Goal: Task Accomplishment & Management: Manage account settings

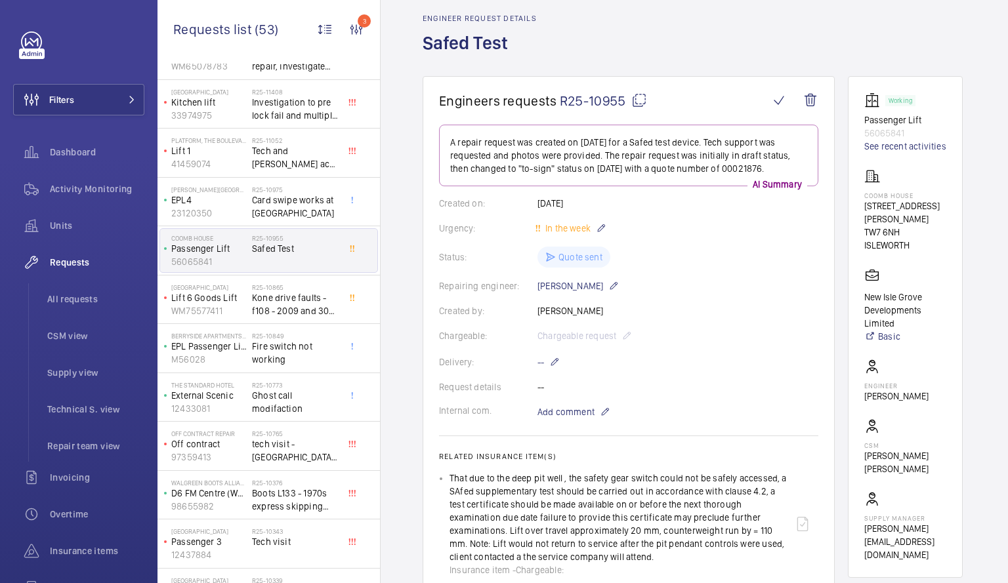
scroll to position [46, 0]
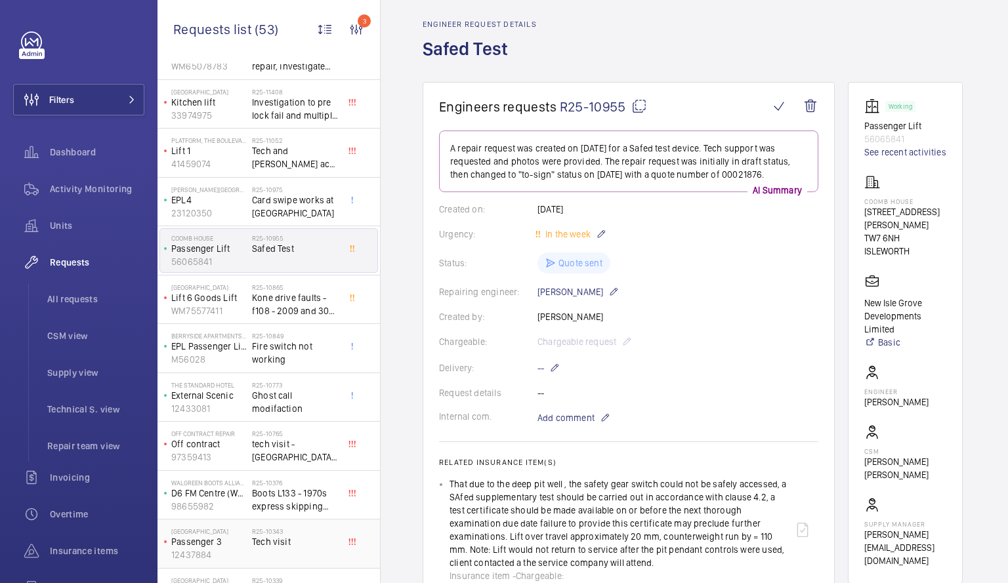
click at [286, 539] on span "Tech visit" at bounding box center [295, 541] width 87 height 13
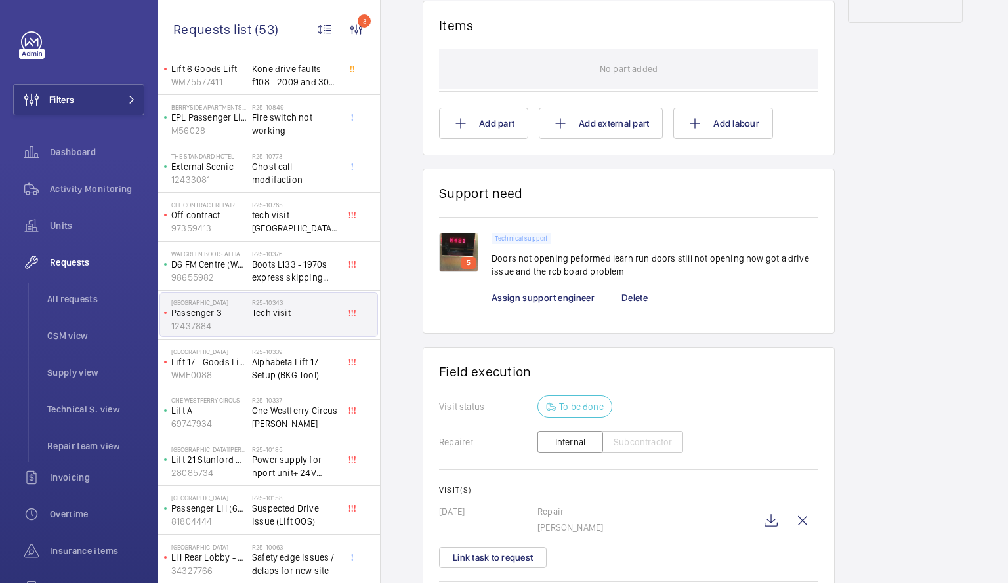
scroll to position [956, 0]
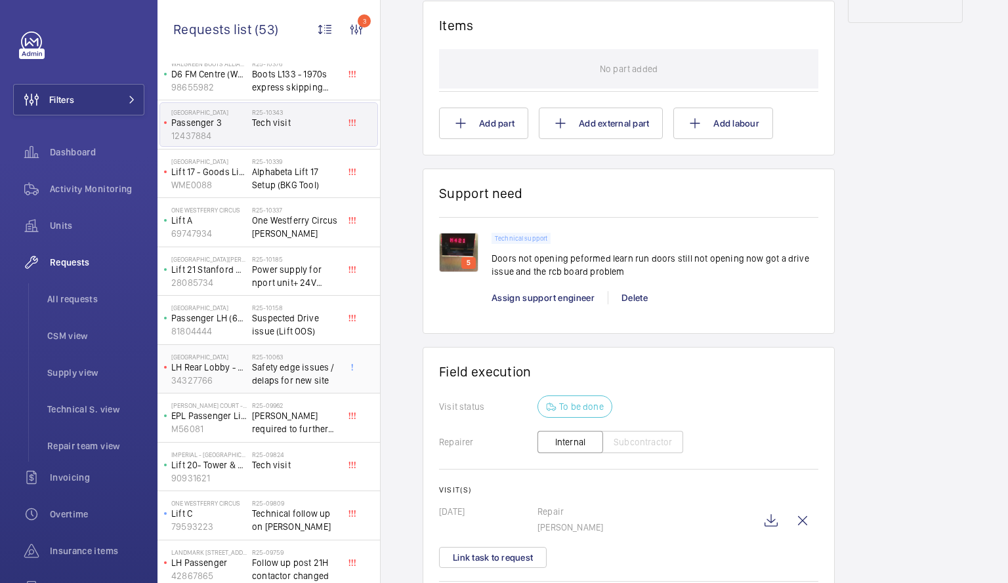
click at [285, 380] on span "Safety edge issues / delaps for new site" at bounding box center [295, 374] width 87 height 26
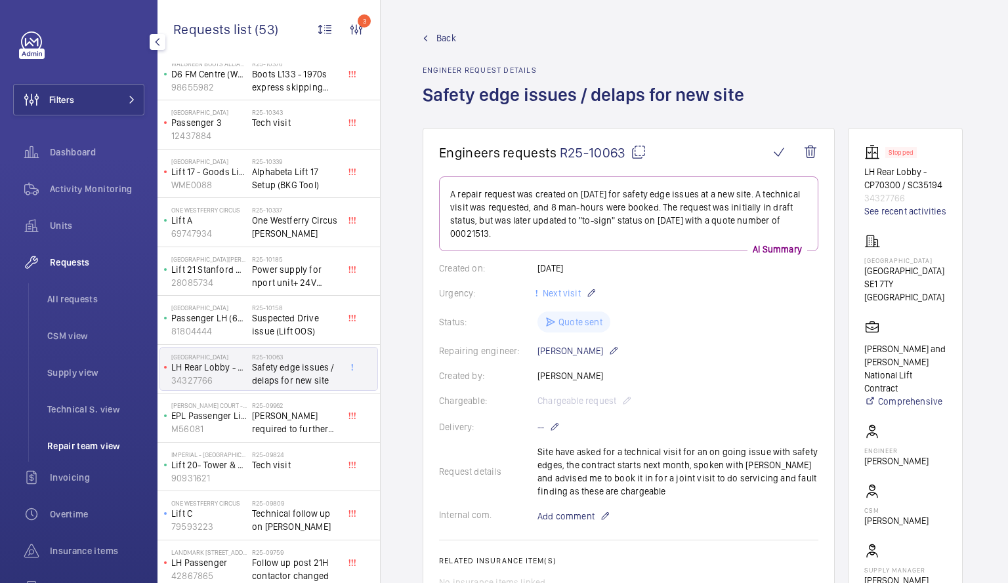
click at [94, 436] on li "Repair team view" at bounding box center [91, 445] width 108 height 31
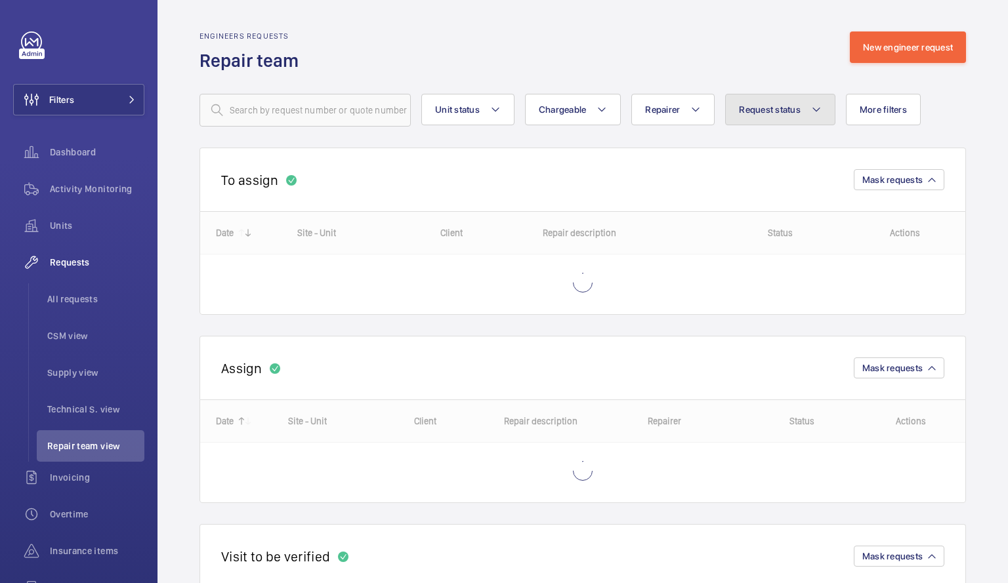
click at [762, 123] on button "Request status" at bounding box center [780, 109] width 110 height 31
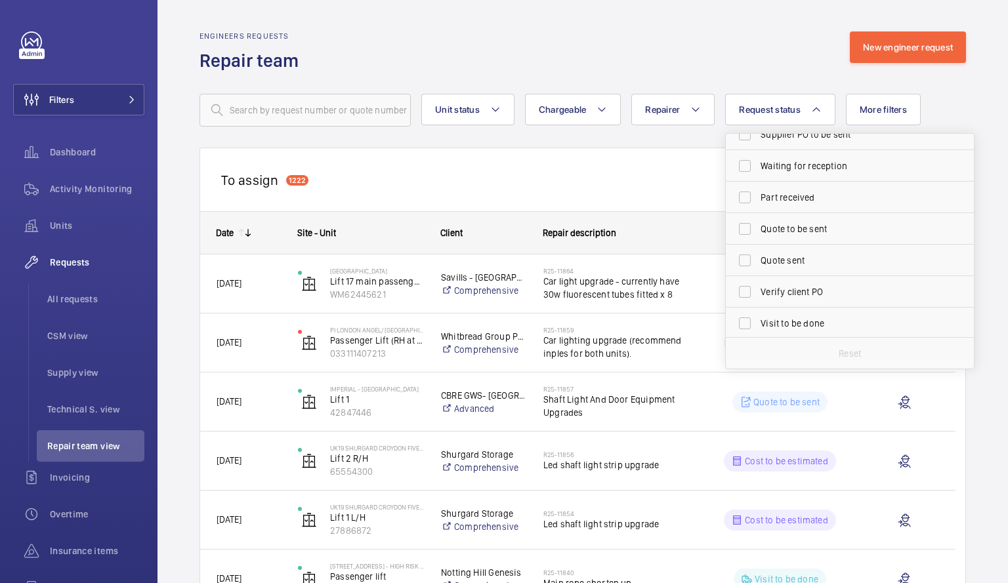
scroll to position [175, 0]
drag, startPoint x: 974, startPoint y: 312, endPoint x: 975, endPoint y: 262, distance: 49.9
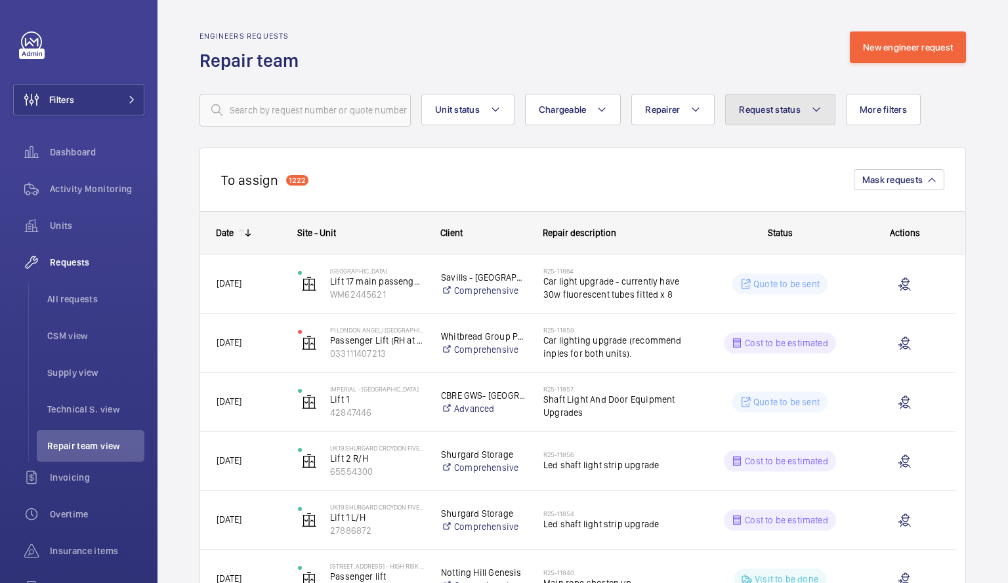
click at [812, 114] on mat-icon at bounding box center [816, 110] width 10 height 16
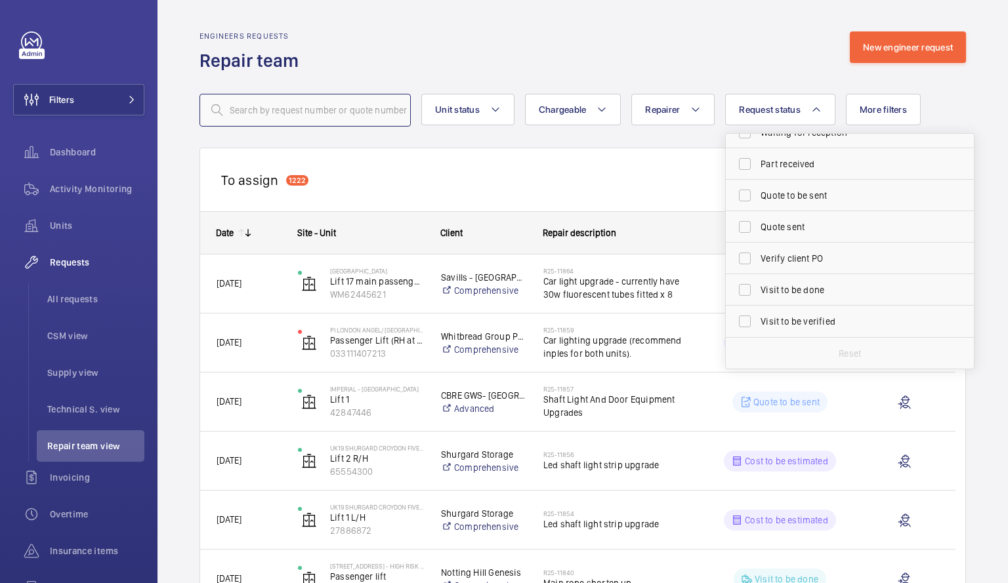
click at [350, 111] on input "text" at bounding box center [304, 110] width 211 height 33
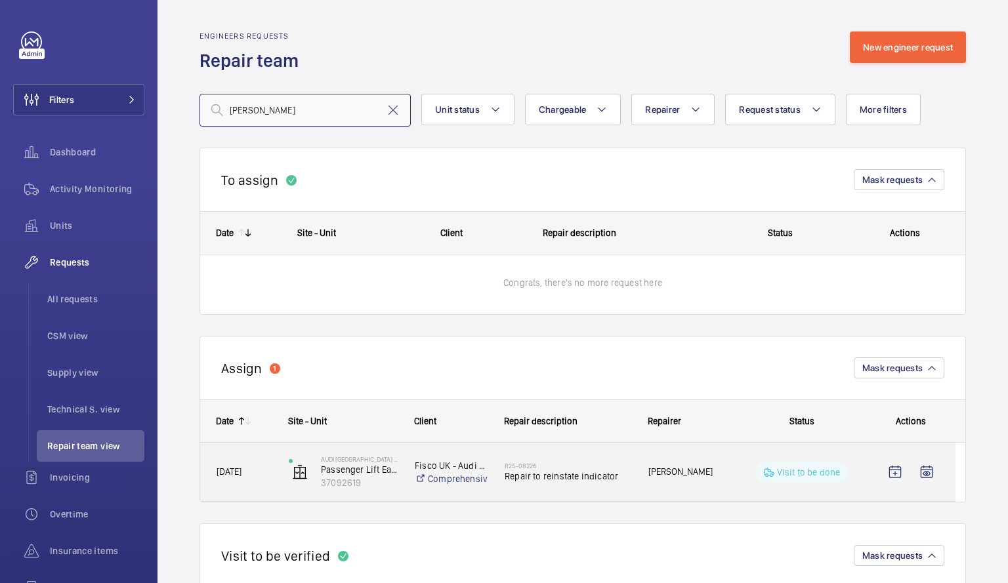
type input "[PERSON_NAME]"
click at [545, 476] on span "Repair to reinstate indicator" at bounding box center [568, 476] width 127 height 13
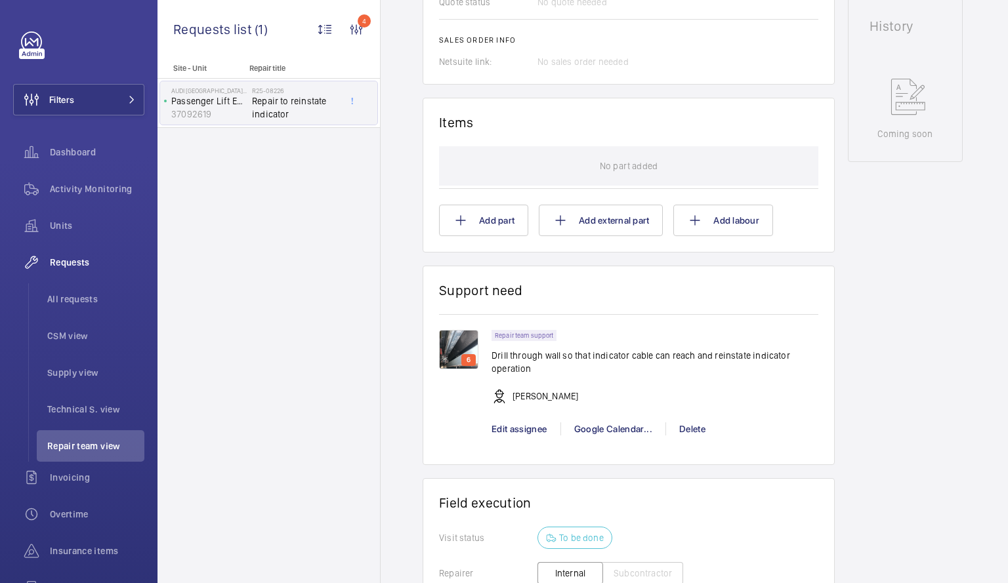
scroll to position [644, 0]
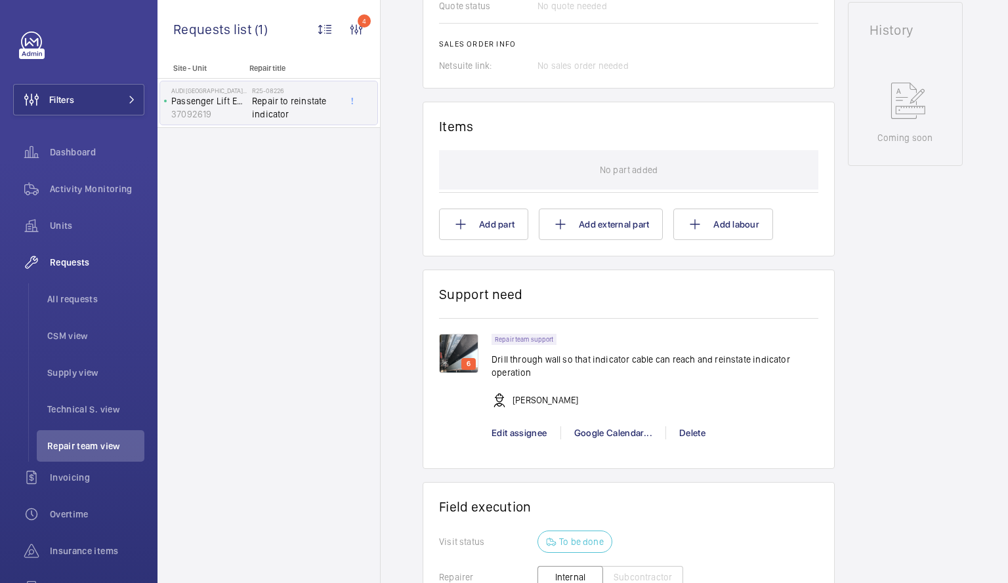
click at [447, 350] on img at bounding box center [458, 353] width 39 height 39
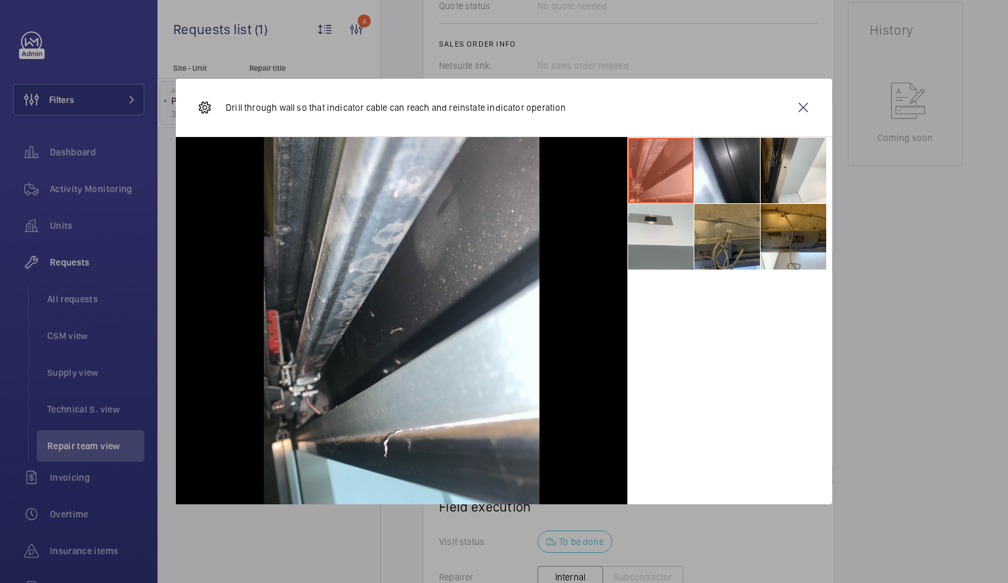
click at [741, 231] on li at bounding box center [727, 237] width 66 height 66
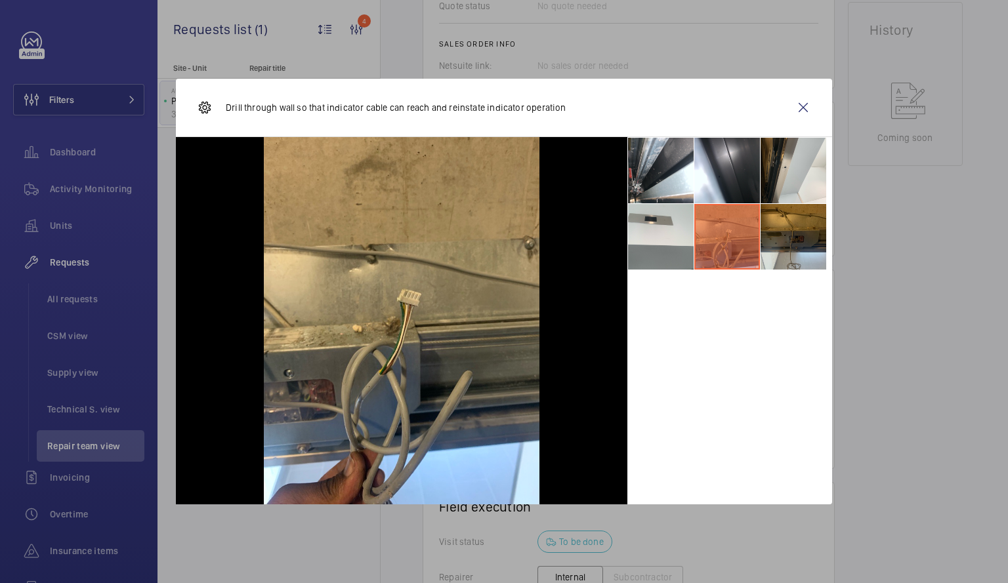
click at [786, 236] on li at bounding box center [794, 237] width 66 height 66
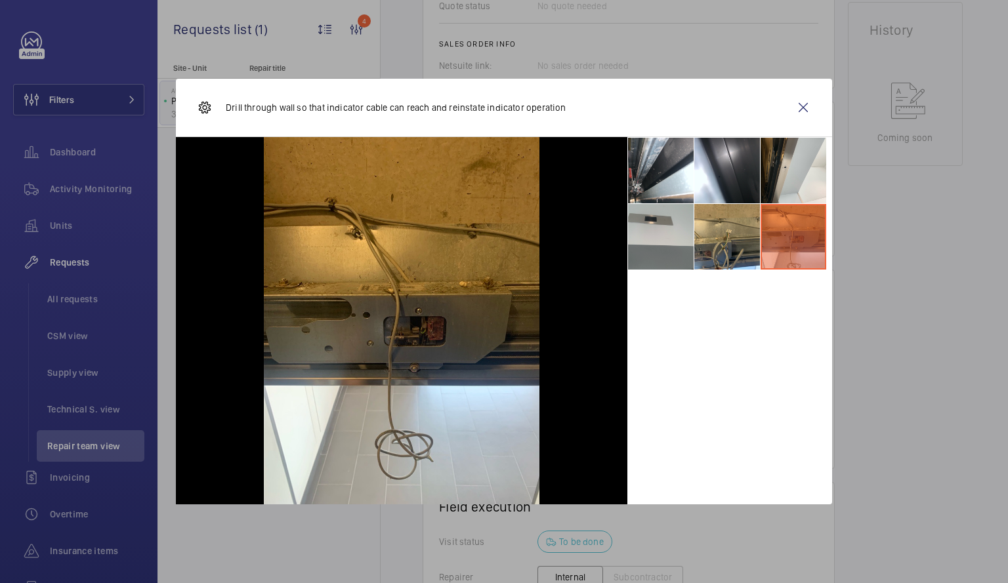
click at [667, 235] on li at bounding box center [661, 237] width 66 height 66
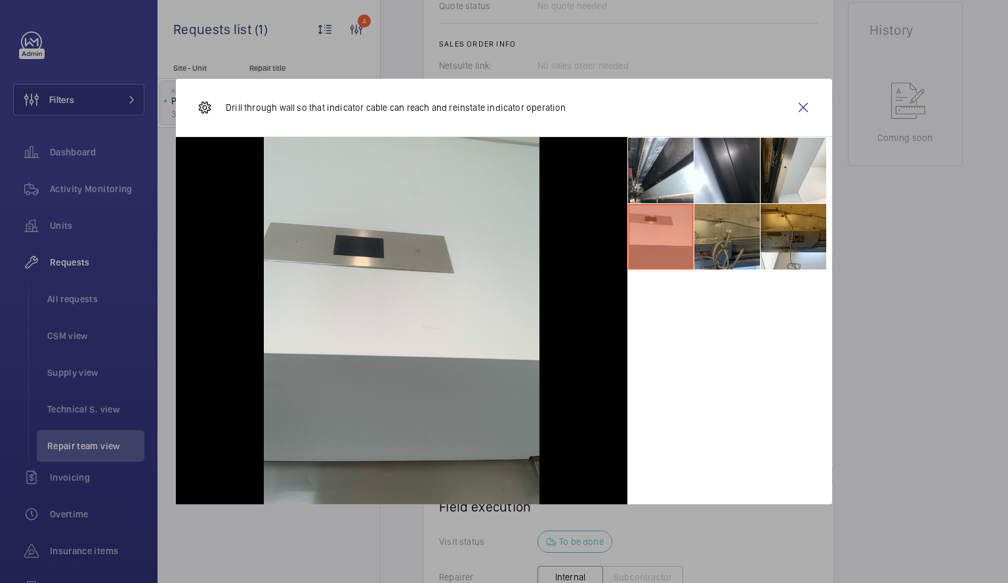
click at [732, 251] on li at bounding box center [727, 237] width 66 height 66
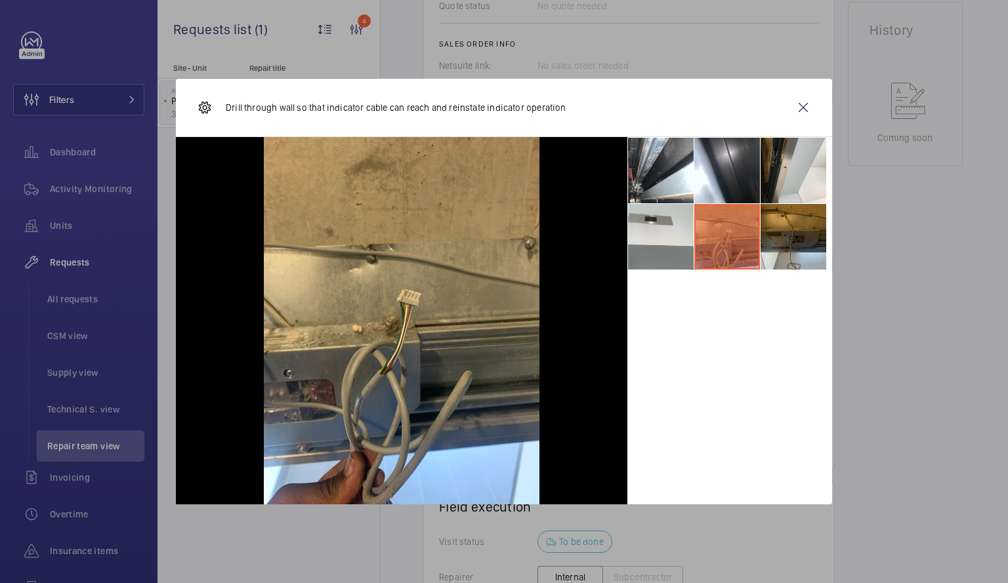
click at [775, 245] on li at bounding box center [794, 237] width 66 height 66
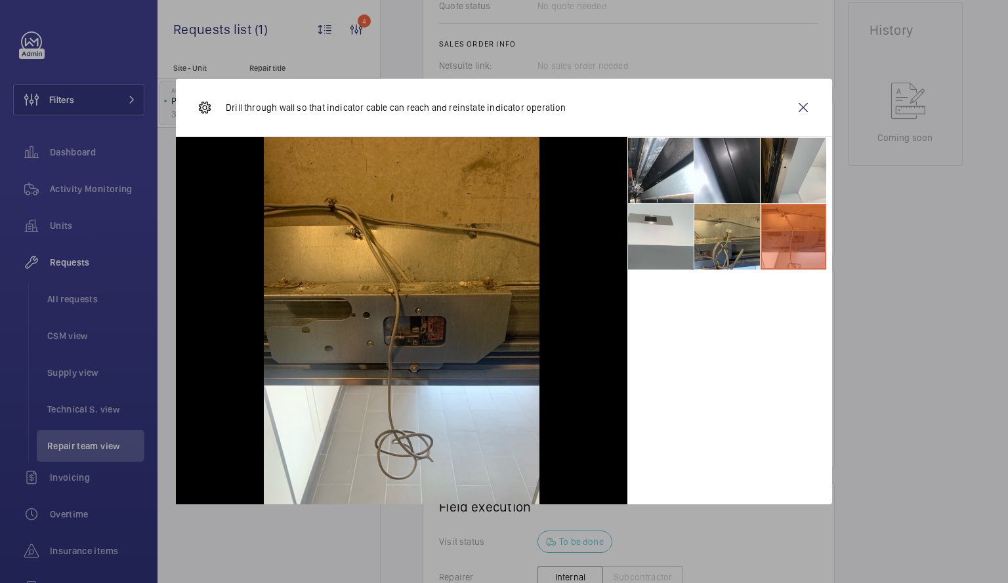
click at [781, 161] on li at bounding box center [794, 171] width 66 height 66
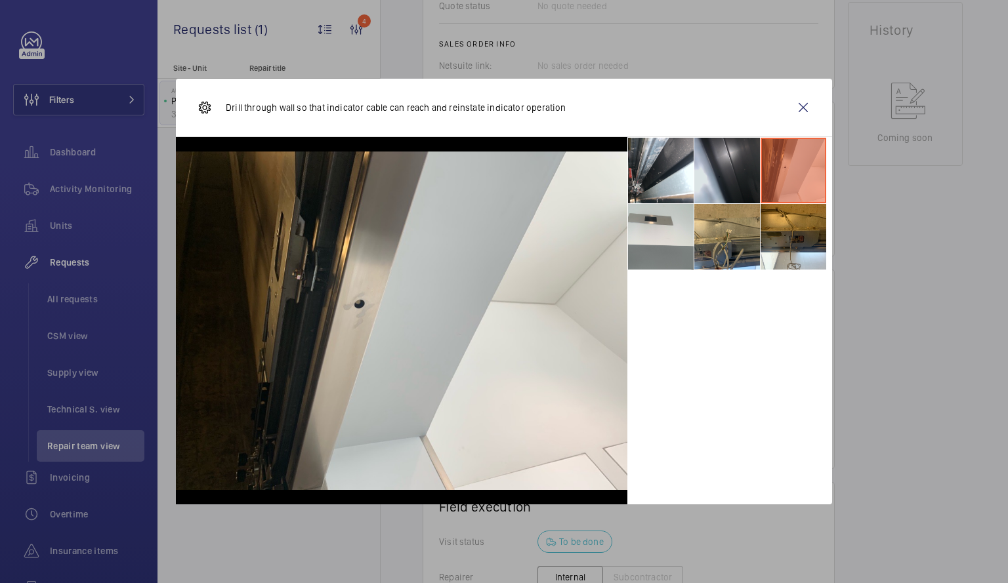
click at [725, 173] on li at bounding box center [727, 171] width 66 height 66
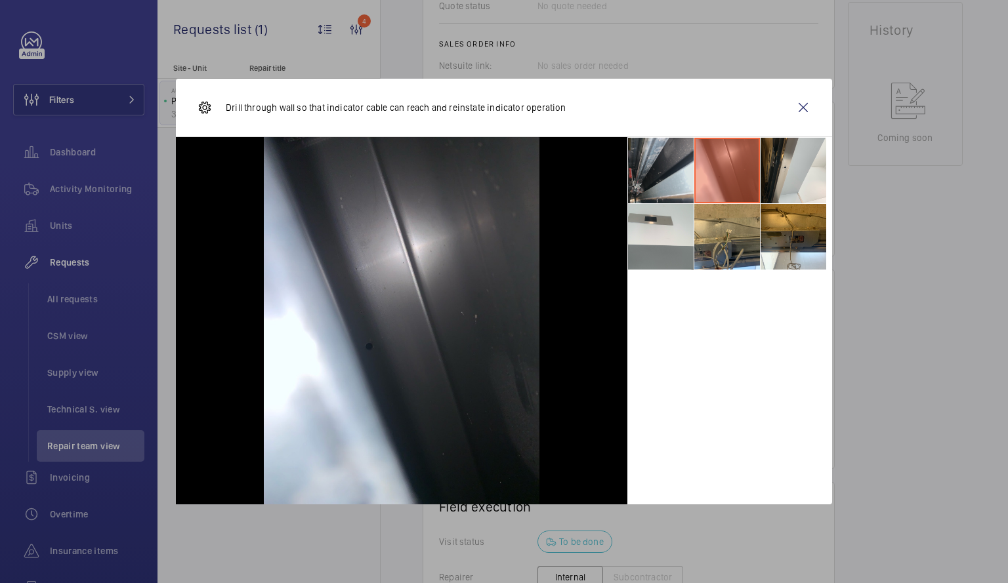
click at [657, 186] on li at bounding box center [661, 171] width 66 height 66
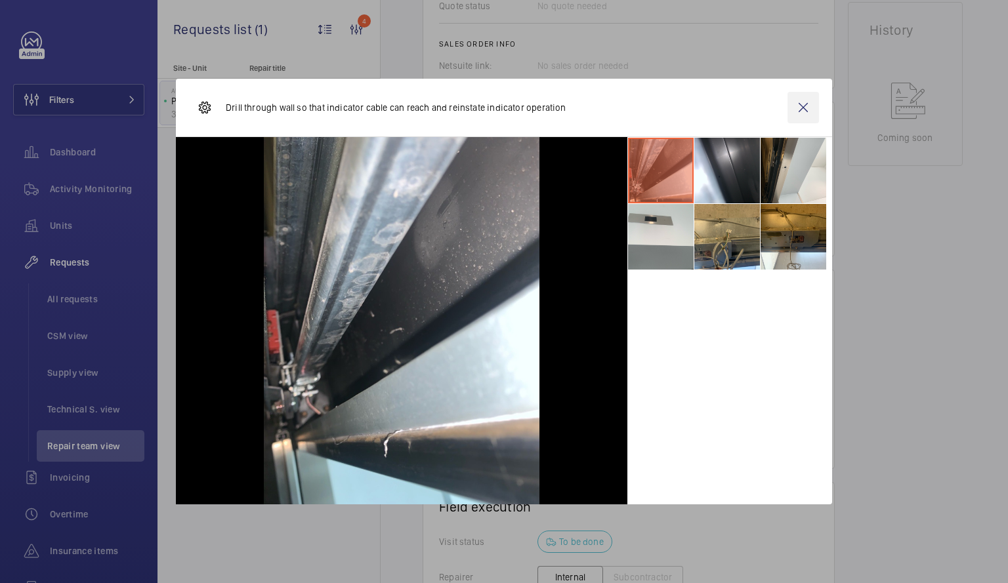
click at [808, 114] on wm-front-icon-button at bounding box center [802, 107] width 31 height 31
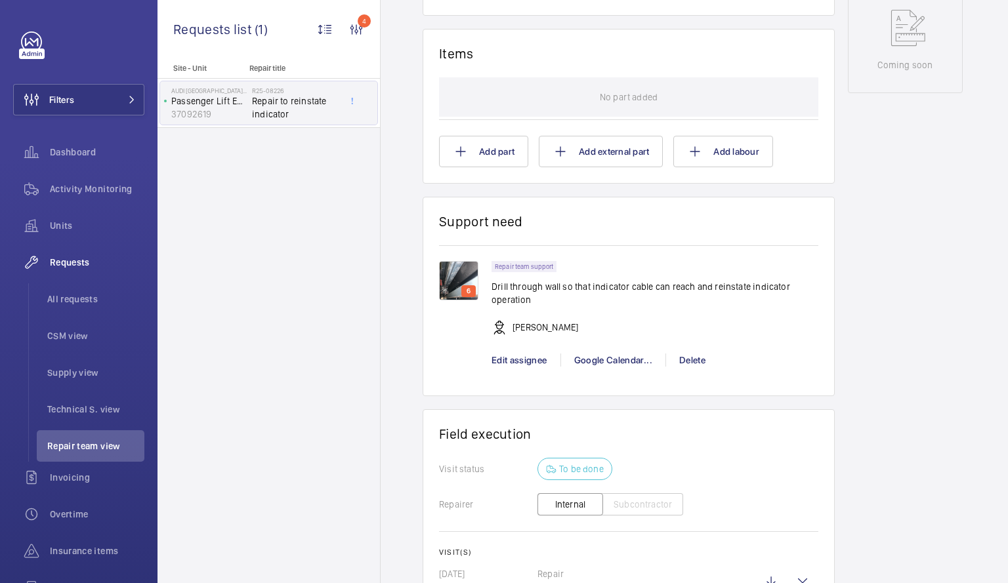
scroll to position [828, 0]
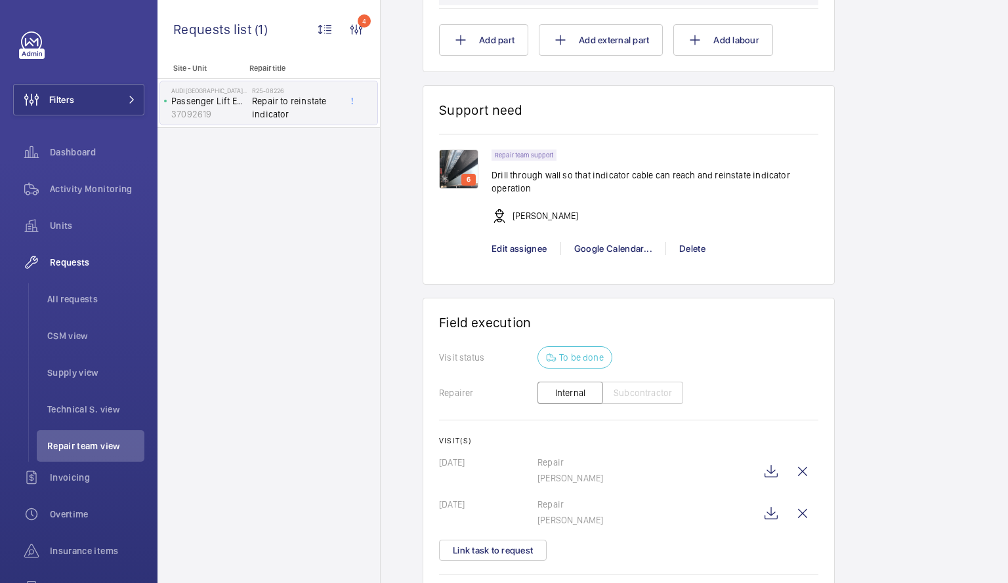
click at [577, 514] on p "[PERSON_NAME]" at bounding box center [646, 520] width 218 height 13
click at [760, 517] on wm-front-icon-button at bounding box center [770, 513] width 31 height 31
click at [97, 442] on span "Repair team view" at bounding box center [95, 446] width 97 height 13
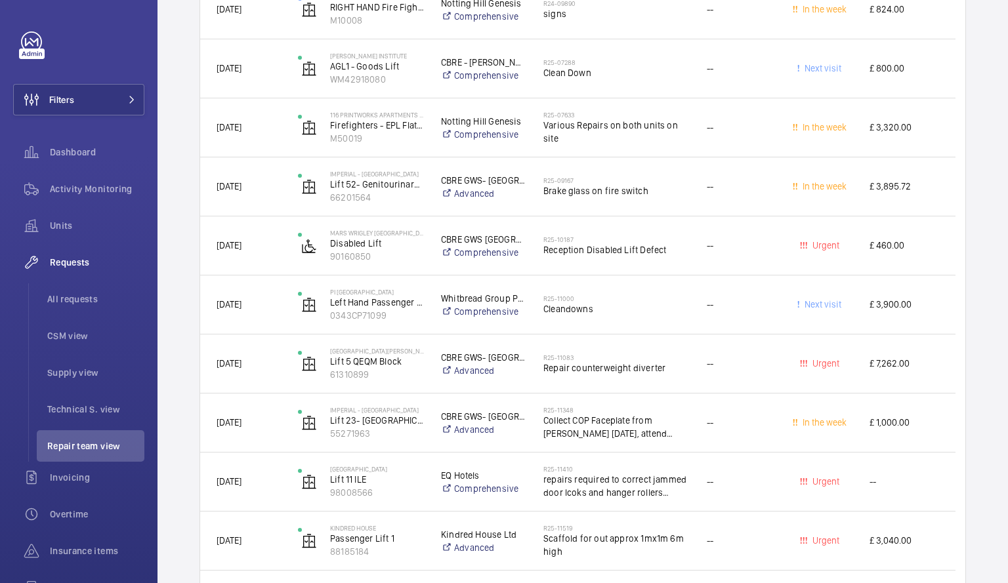
scroll to position [3207, 0]
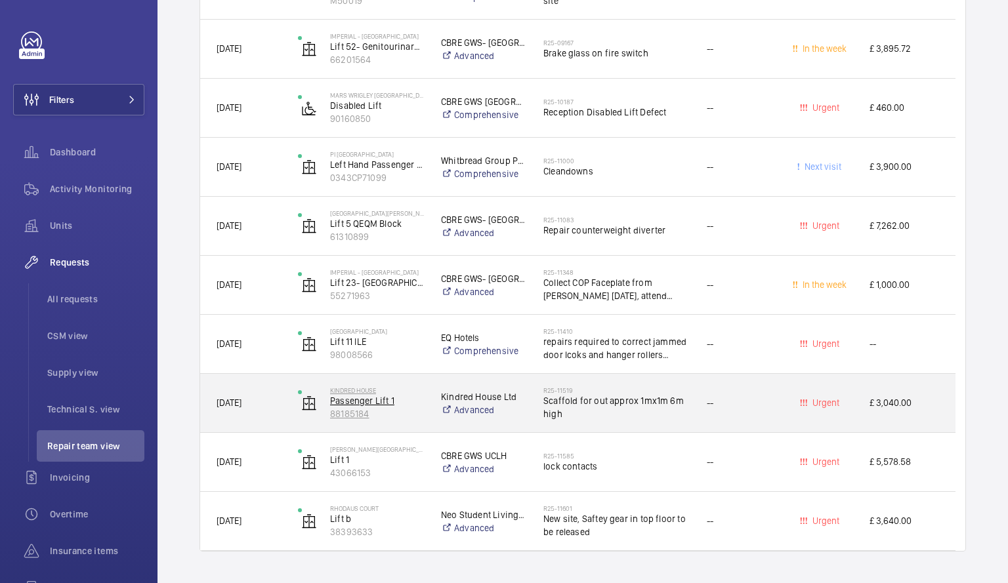
click at [416, 409] on p "88185184" at bounding box center [377, 413] width 94 height 13
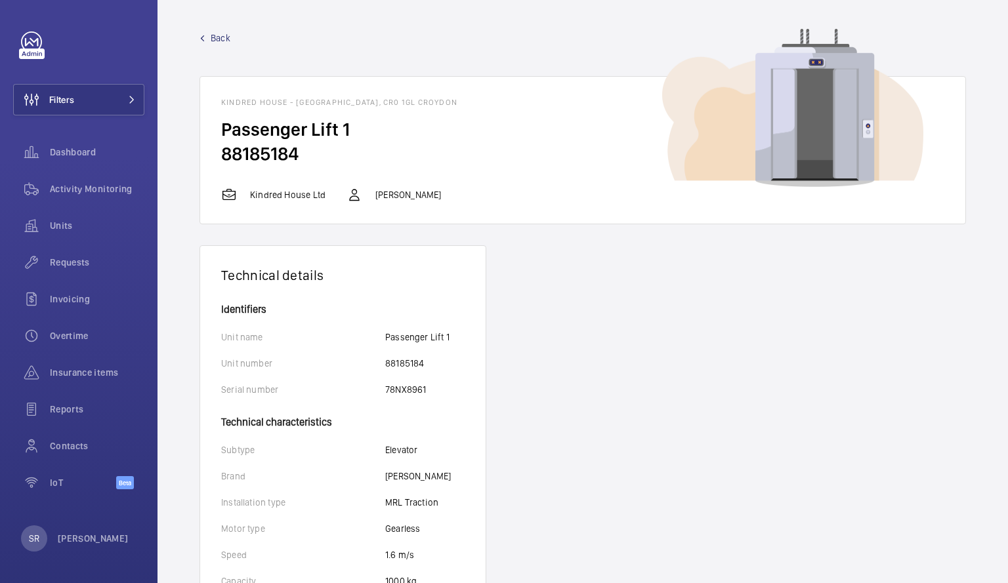
click at [213, 42] on span "Back" at bounding box center [221, 37] width 20 height 13
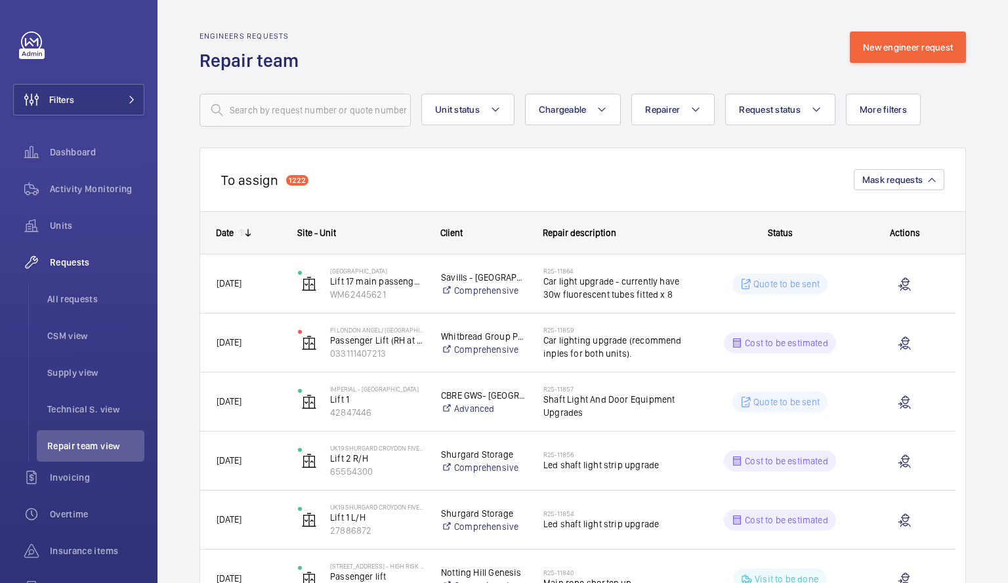
click at [296, 93] on wm-front-routed-filters "Unit status Chargeable Repairer Request status More filters Device type Reset a…" at bounding box center [582, 100] width 766 height 54
click at [288, 110] on input "text" at bounding box center [304, 110] width 211 height 33
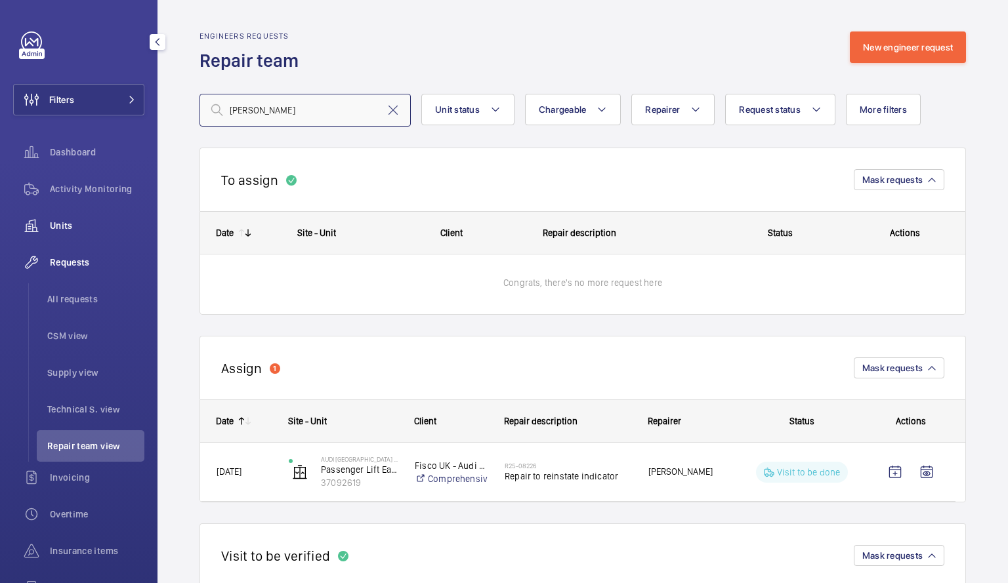
type input "[PERSON_NAME]"
click at [68, 222] on span "Units" at bounding box center [97, 225] width 94 height 13
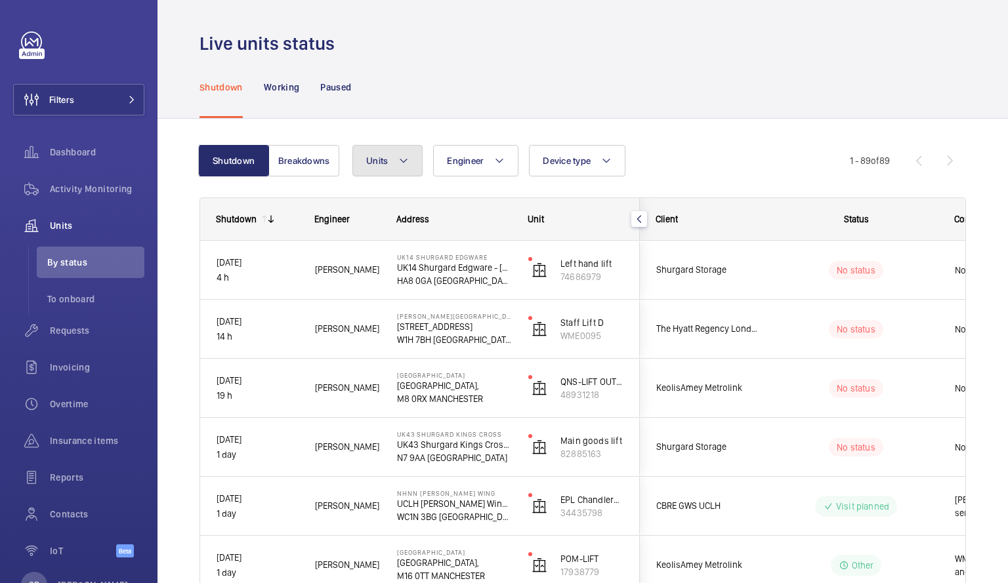
click at [392, 160] on button "Units" at bounding box center [387, 160] width 70 height 31
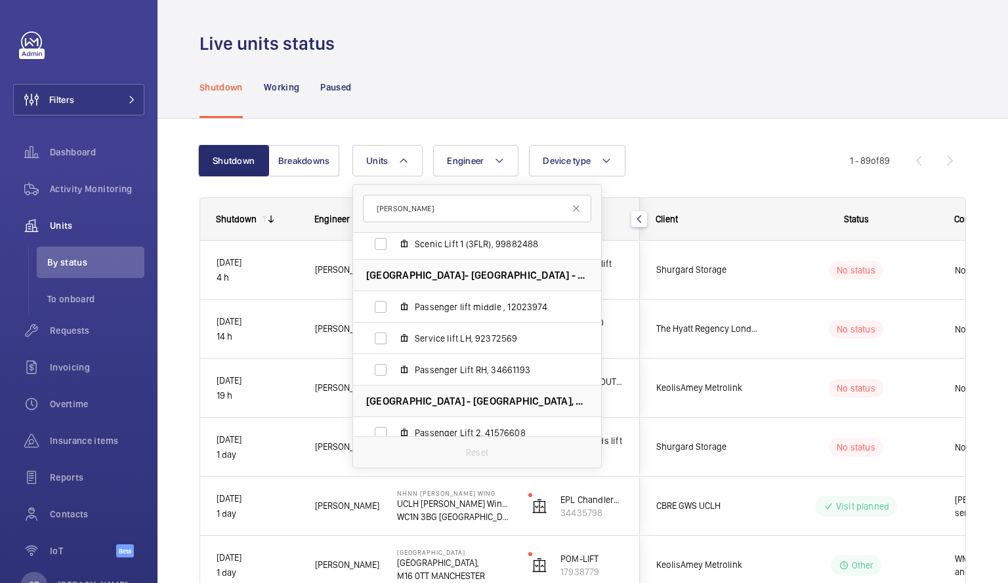
scroll to position [1497, 0]
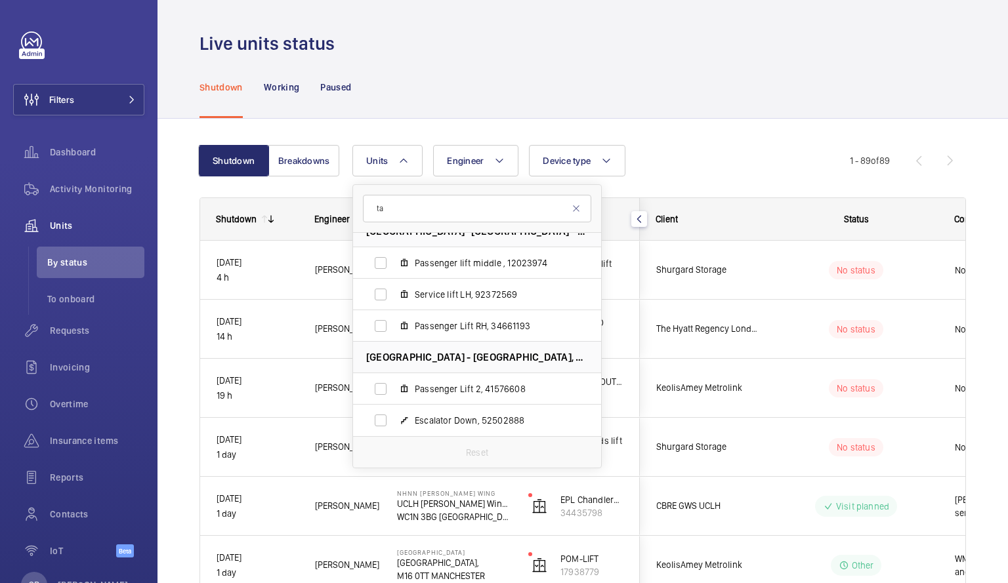
type input "t"
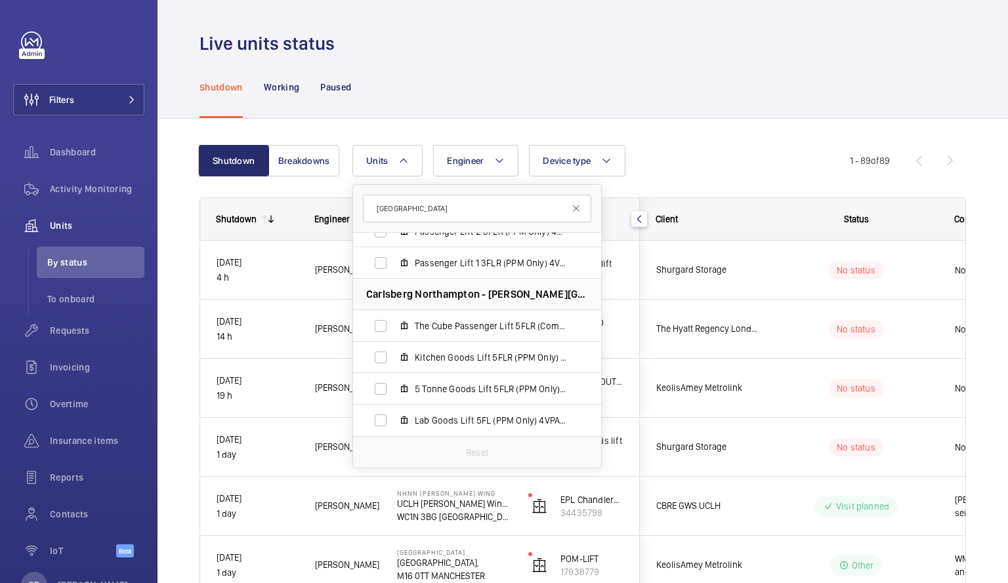
scroll to position [1655, 0]
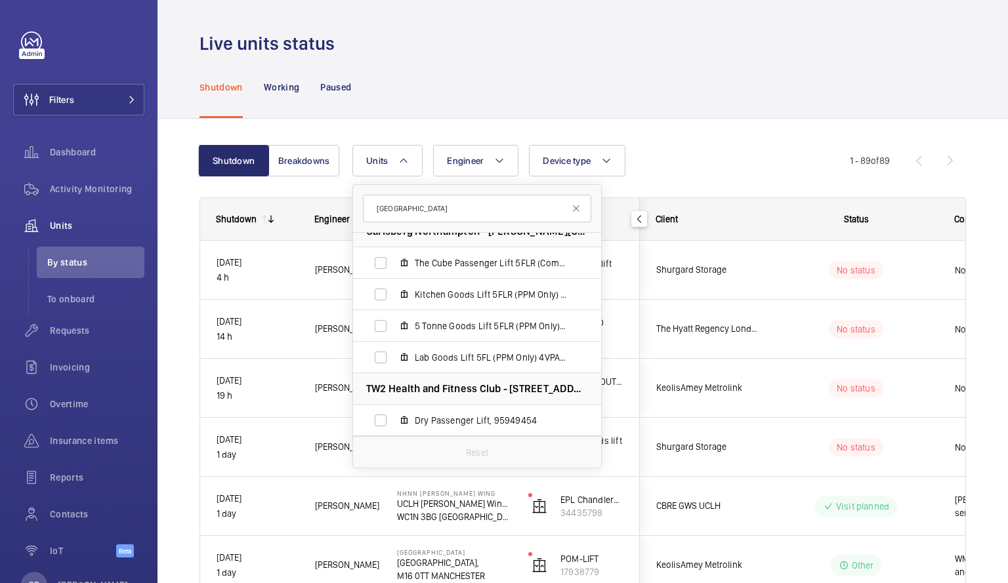
type input "[GEOGRAPHIC_DATA]"
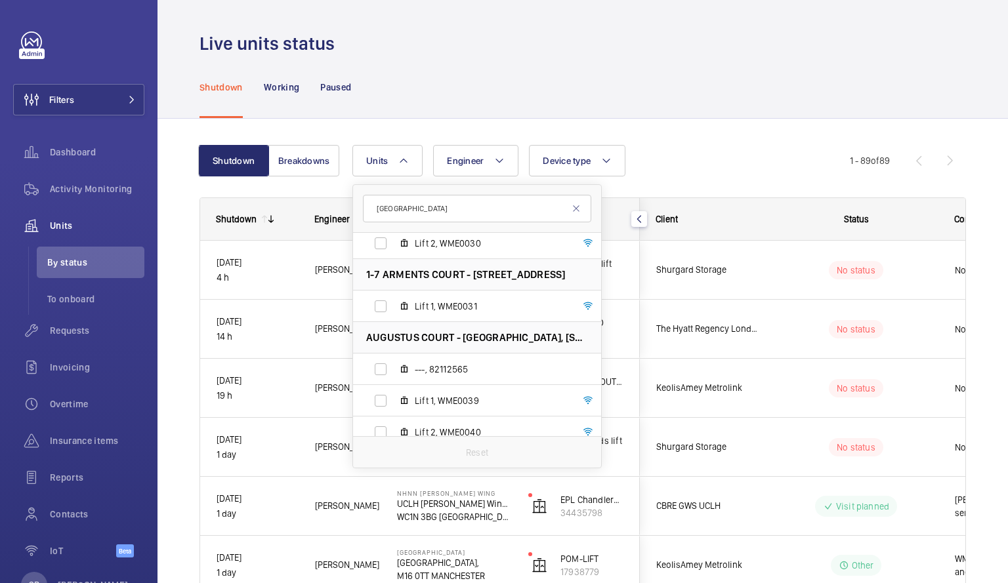
scroll to position [0, 0]
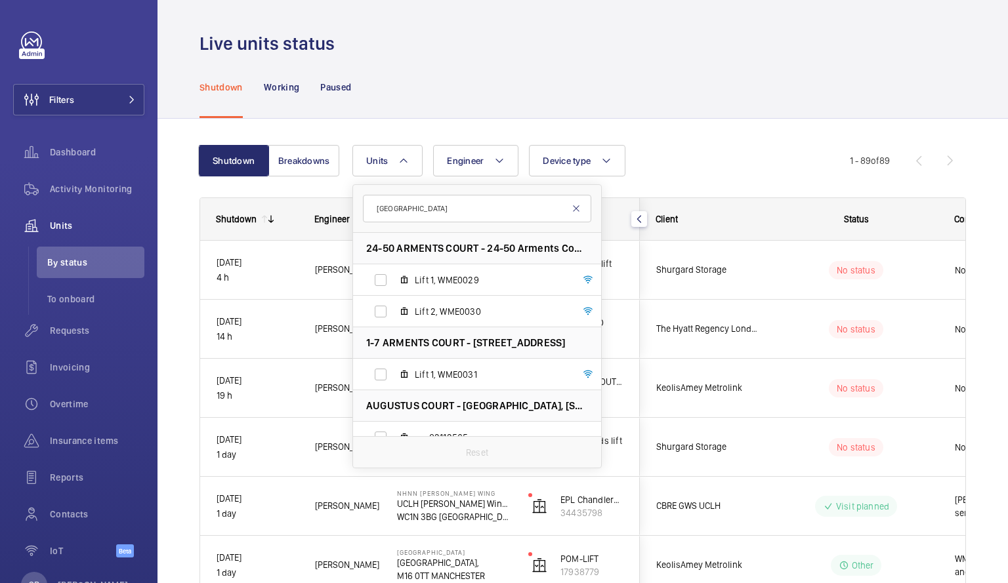
click at [578, 211] on mat-icon at bounding box center [576, 208] width 10 height 10
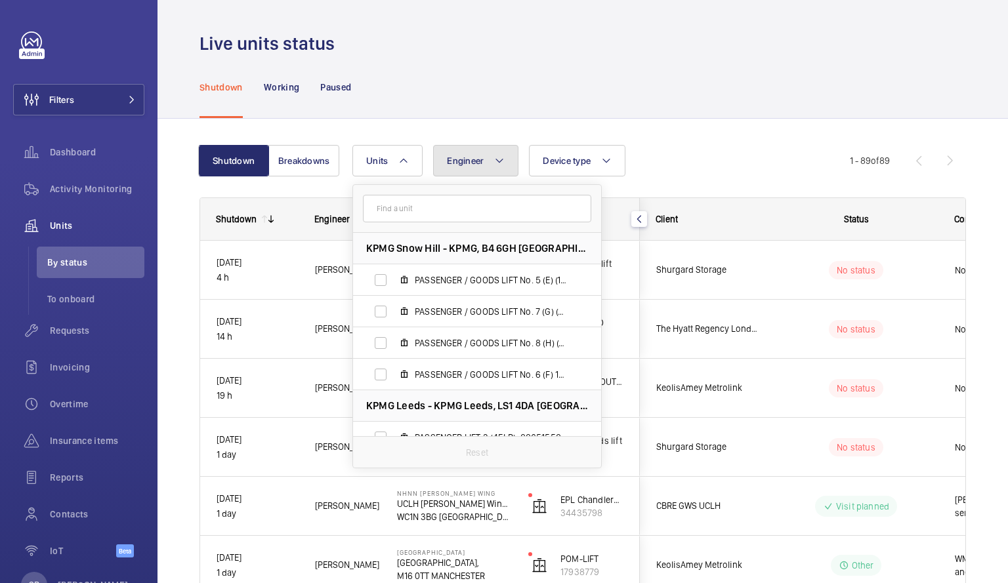
click at [488, 154] on button "Engineer" at bounding box center [475, 160] width 85 height 31
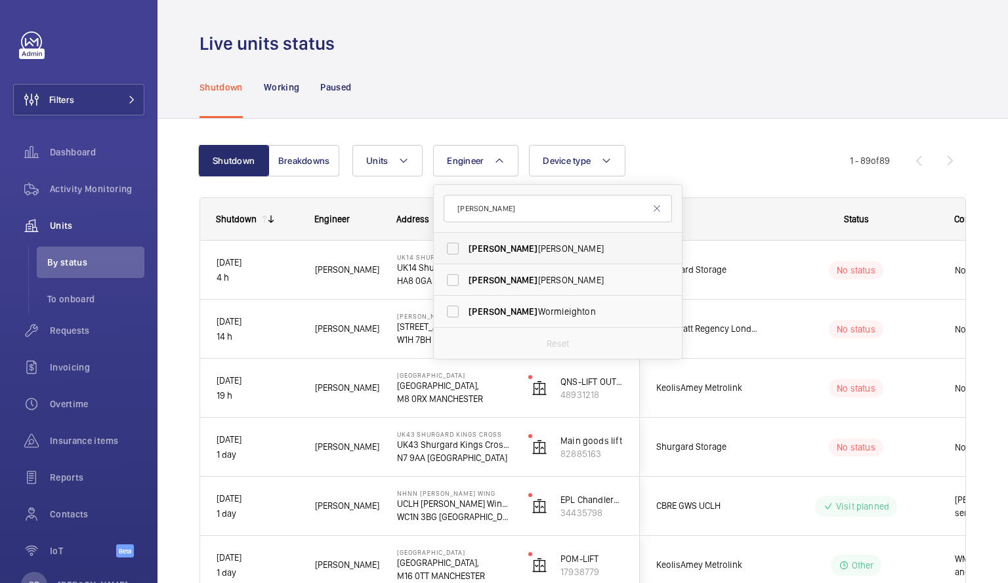
type input "[PERSON_NAME]"
click at [451, 247] on label "[PERSON_NAME]" at bounding box center [548, 248] width 228 height 31
click at [451, 247] on input "[PERSON_NAME]" at bounding box center [453, 249] width 26 height 26
checkbox input "true"
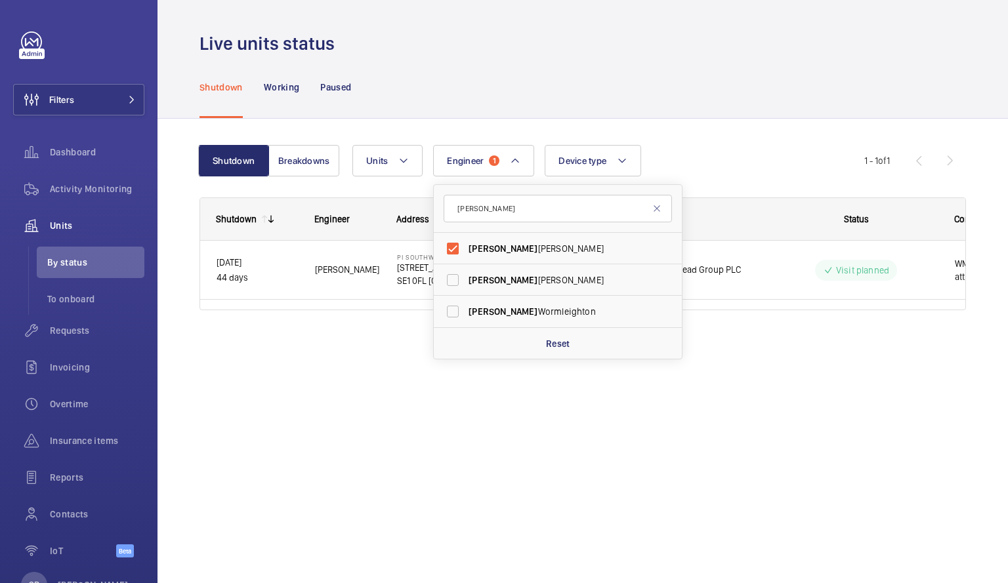
click at [354, 332] on div "Shutdown Engineer Address Unit Client" at bounding box center [582, 270] width 766 height 144
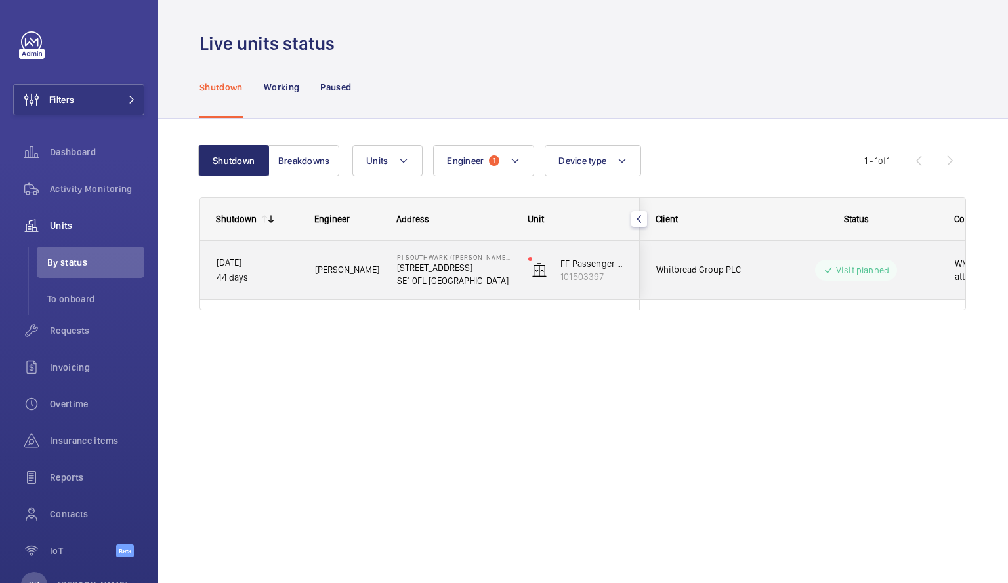
click at [470, 262] on p "[STREET_ADDRESS]" at bounding box center [454, 267] width 114 height 13
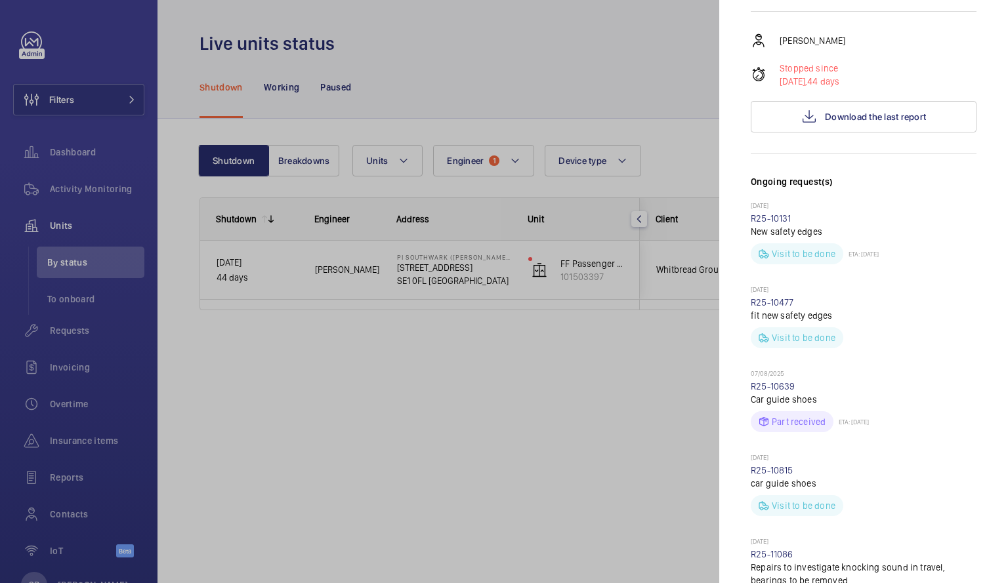
scroll to position [262, 0]
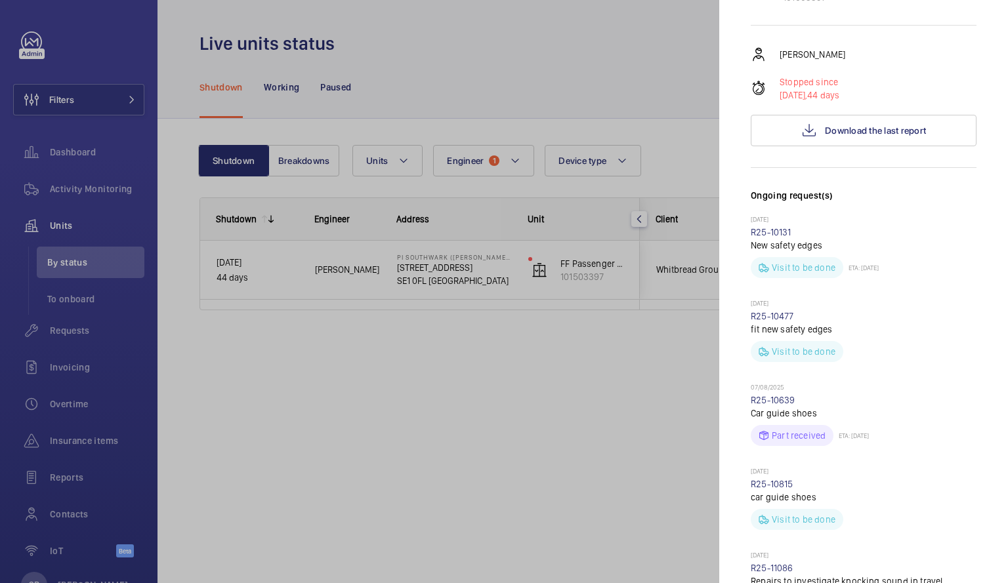
click at [431, 287] on div at bounding box center [504, 291] width 1008 height 583
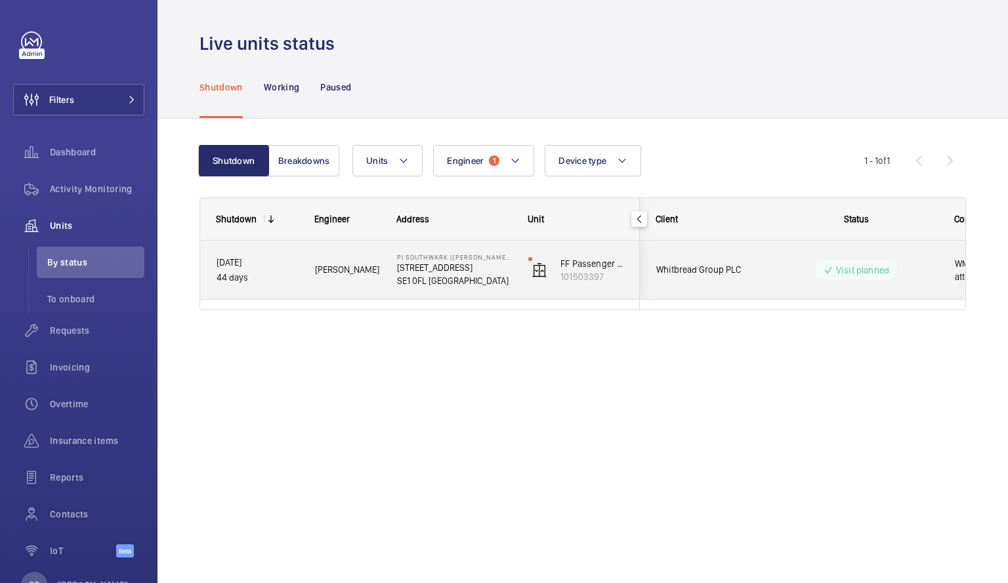
click at [421, 274] on p "SE1 0FL [GEOGRAPHIC_DATA]" at bounding box center [454, 280] width 114 height 13
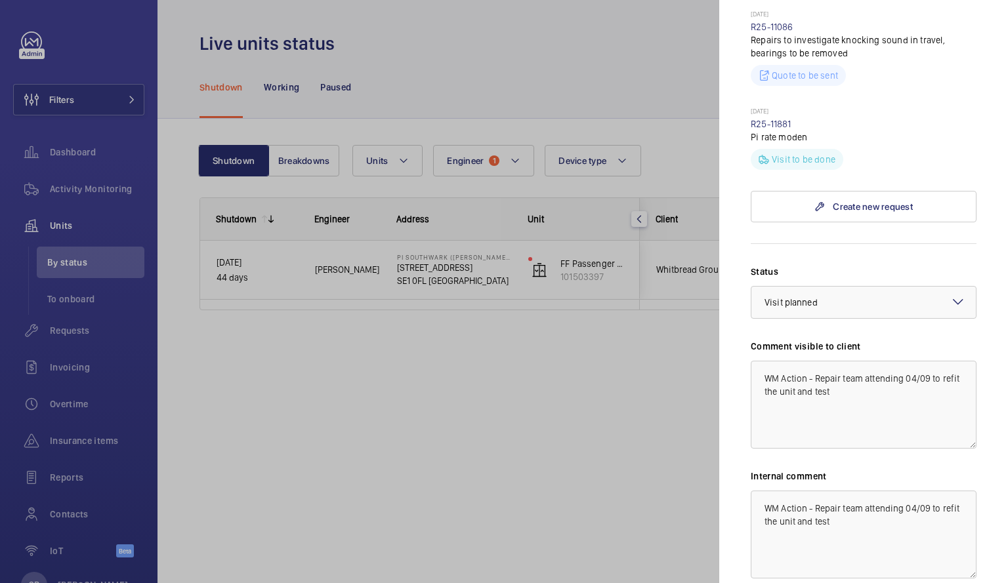
scroll to position [798, 0]
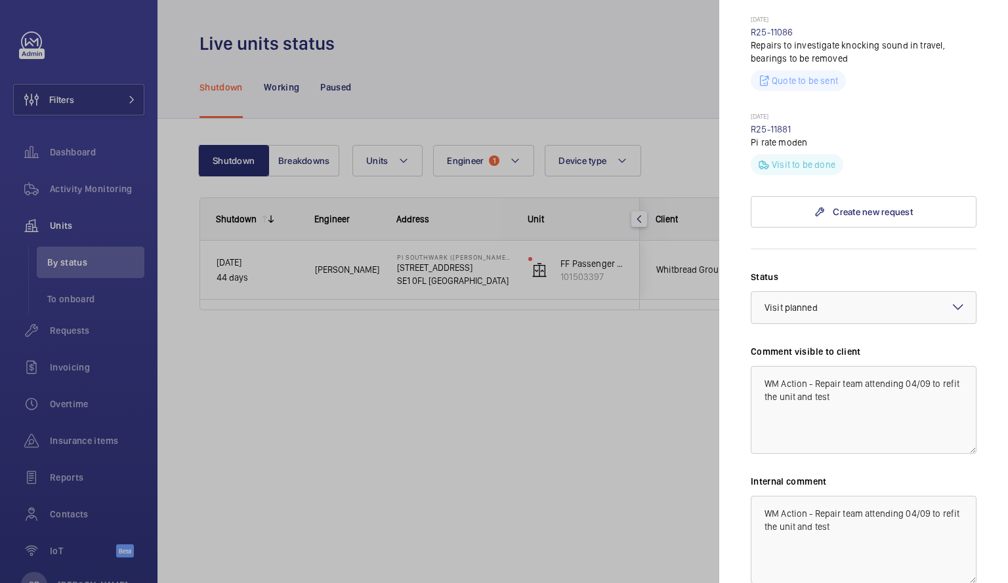
click at [365, 396] on div at bounding box center [504, 291] width 1008 height 583
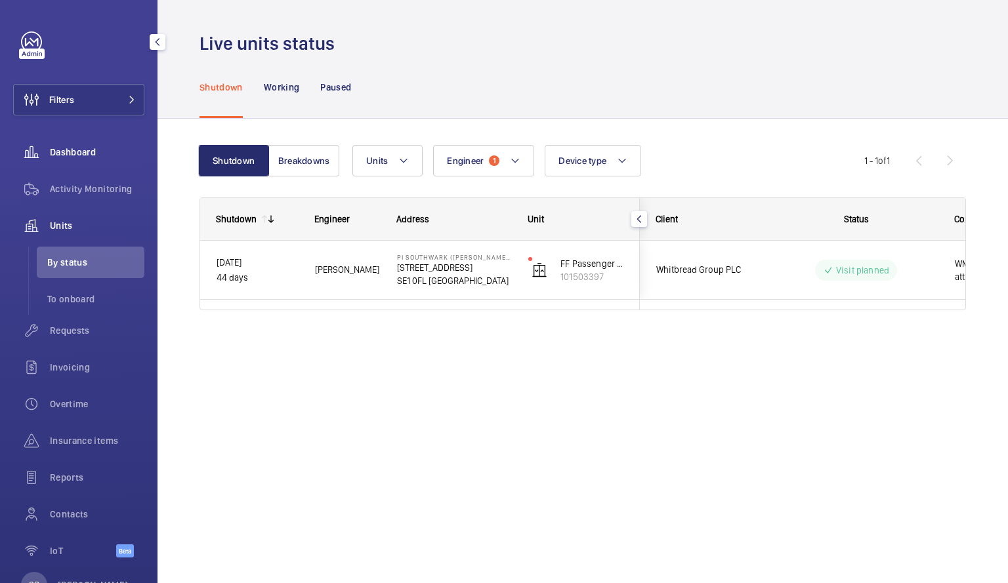
click at [100, 146] on span "Dashboard" at bounding box center [97, 152] width 94 height 13
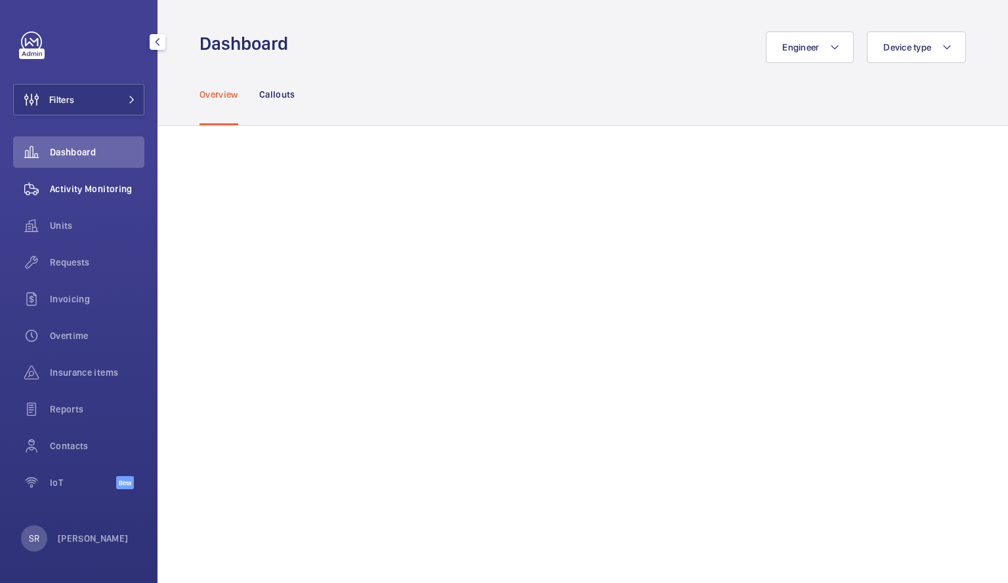
click at [105, 187] on span "Activity Monitoring" at bounding box center [97, 188] width 94 height 13
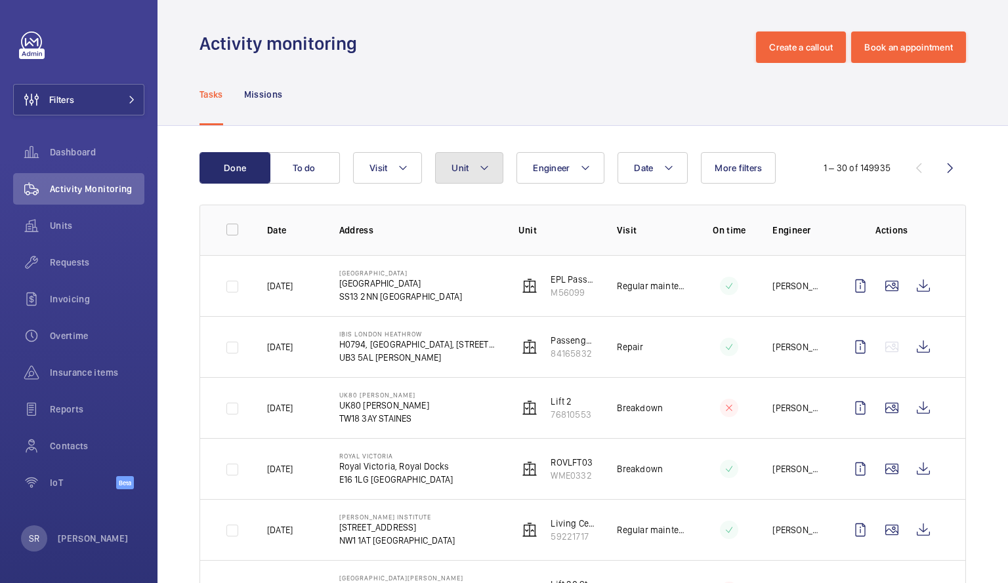
click at [486, 166] on mat-icon at bounding box center [484, 168] width 10 height 16
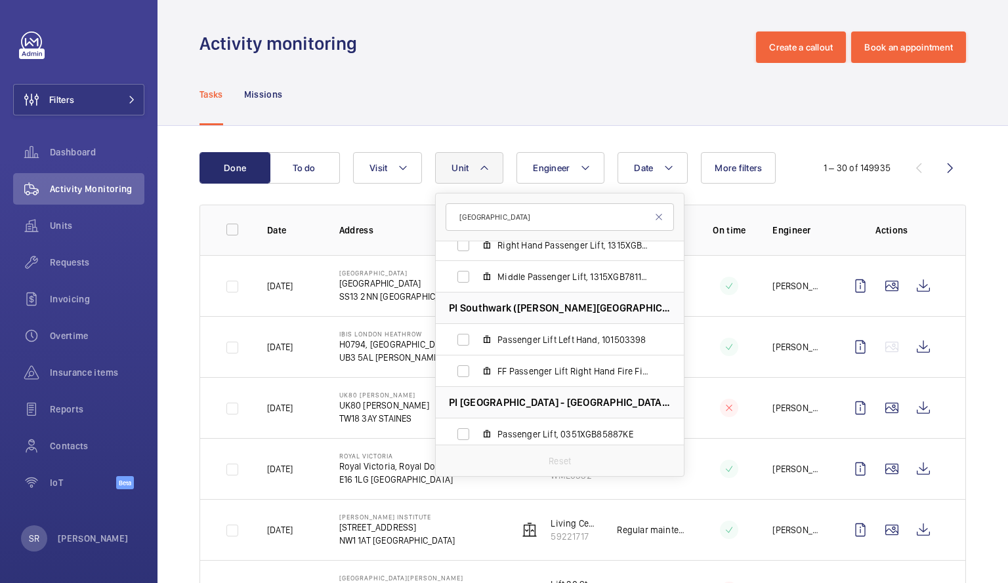
scroll to position [1887, 0]
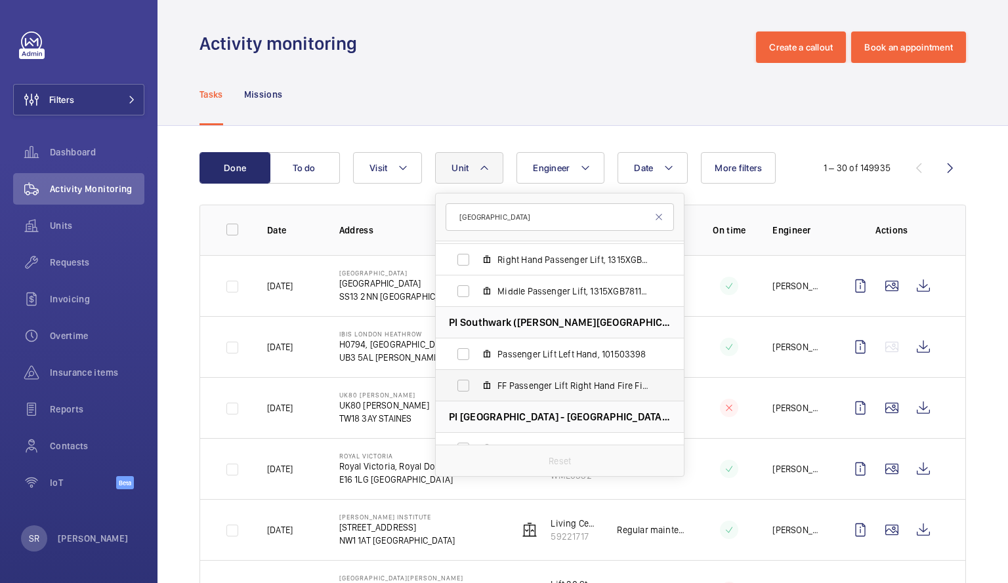
type input "[GEOGRAPHIC_DATA]"
click at [525, 389] on span "FF Passenger Lift Right Hand Fire Fighting, 101503397" at bounding box center [573, 385] width 152 height 13
click at [476, 389] on input "FF Passenger Lift Right Hand Fire Fighting, 101503397" at bounding box center [463, 386] width 26 height 26
checkbox input "true"
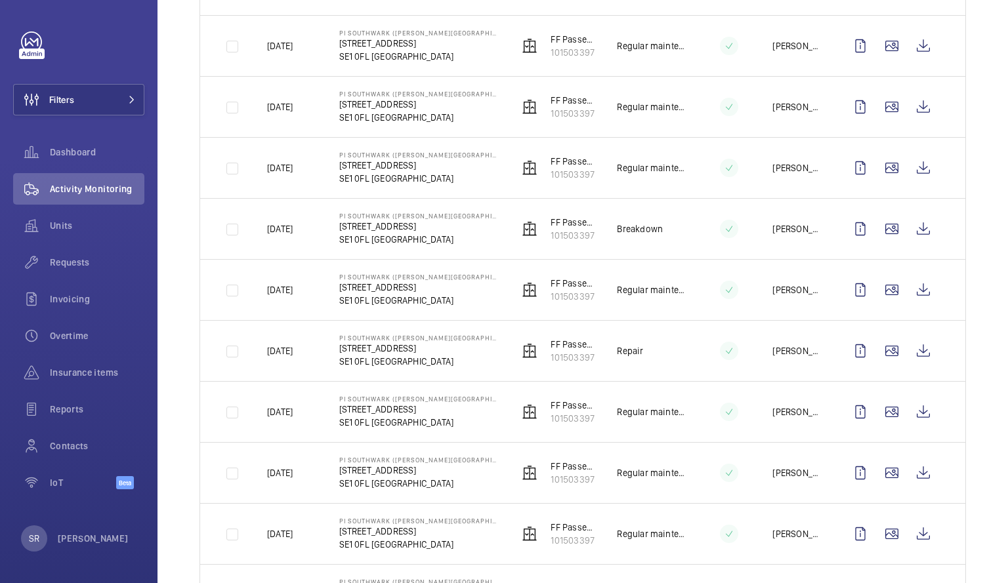
scroll to position [755, 0]
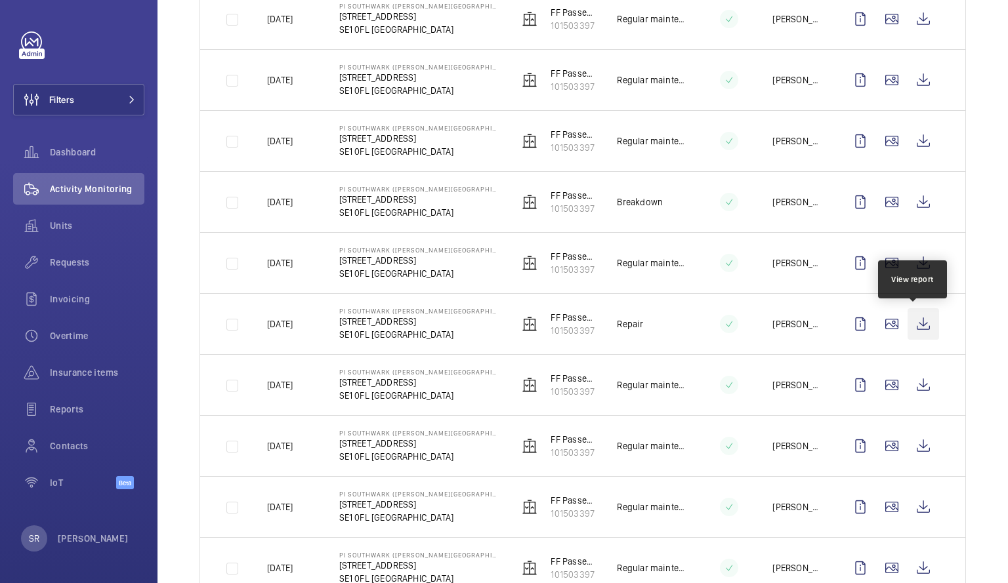
click at [915, 322] on wm-front-icon-button at bounding box center [922, 323] width 31 height 31
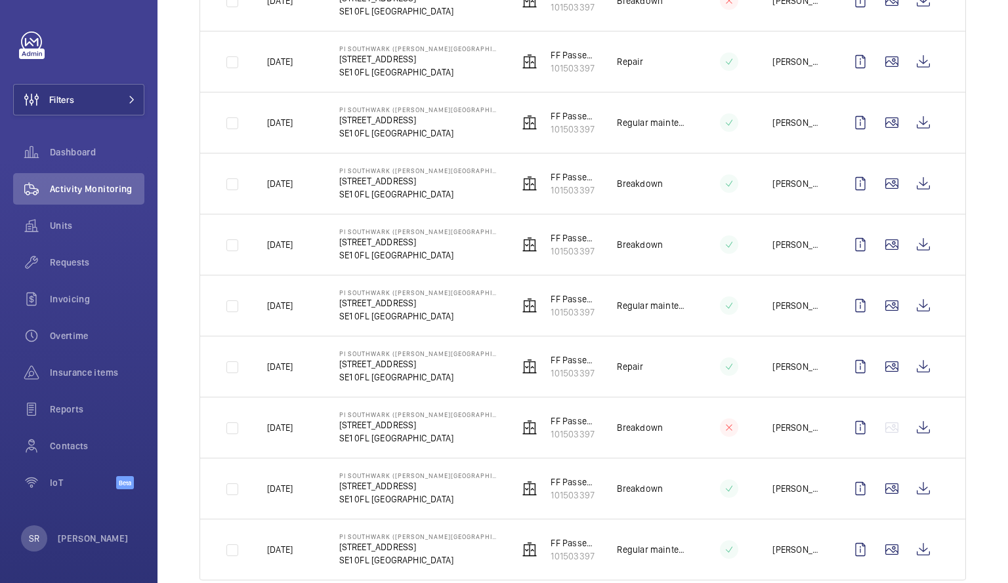
scroll to position [1474, 0]
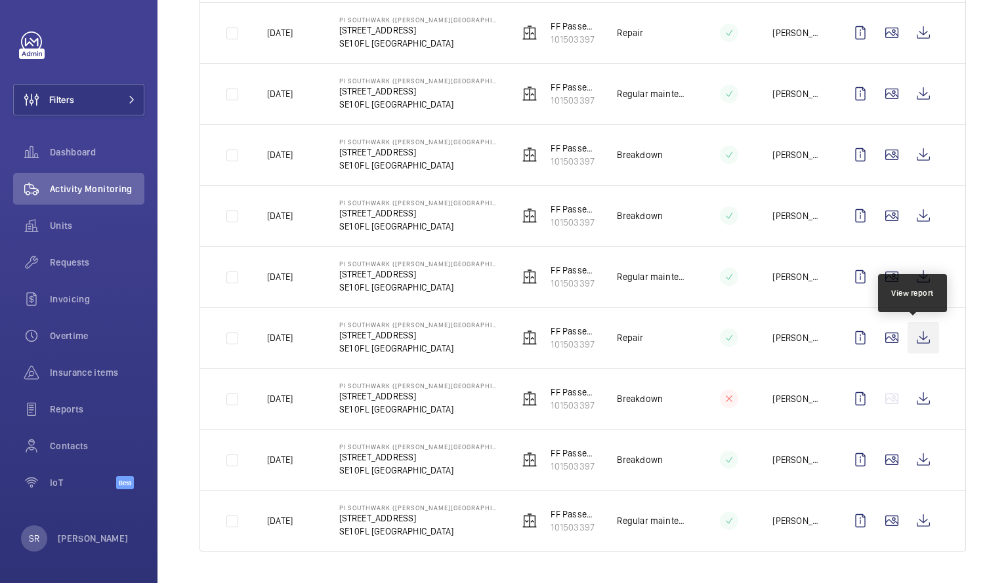
click at [909, 343] on wm-front-icon-button at bounding box center [922, 337] width 31 height 31
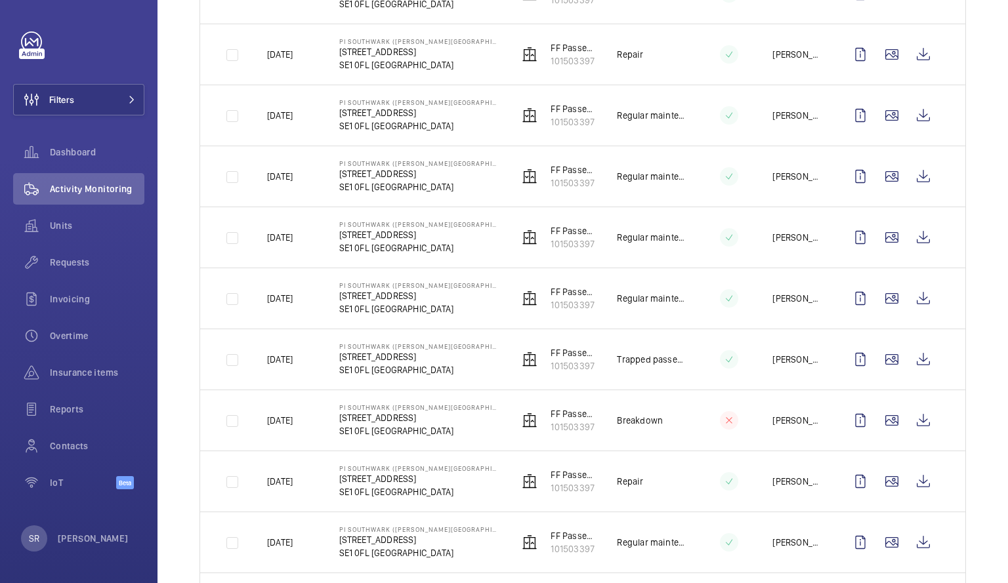
scroll to position [1023, 0]
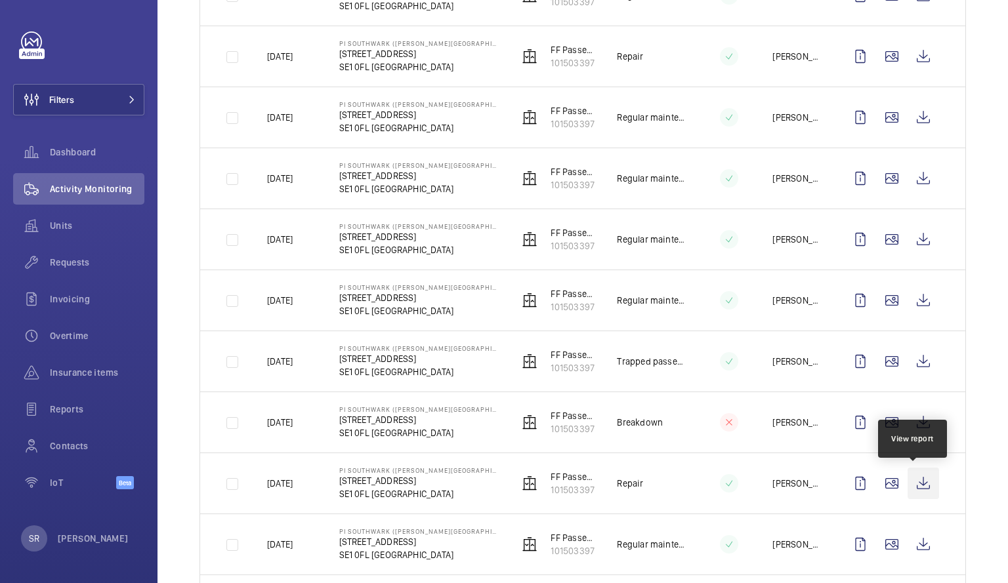
click at [915, 482] on wm-front-icon-button at bounding box center [922, 483] width 31 height 31
click at [991, 132] on div "Done To do Date Engineer Unit 1 Visit More filters 1 – 29 of 29 Date Address Un…" at bounding box center [582, 68] width 850 height 1931
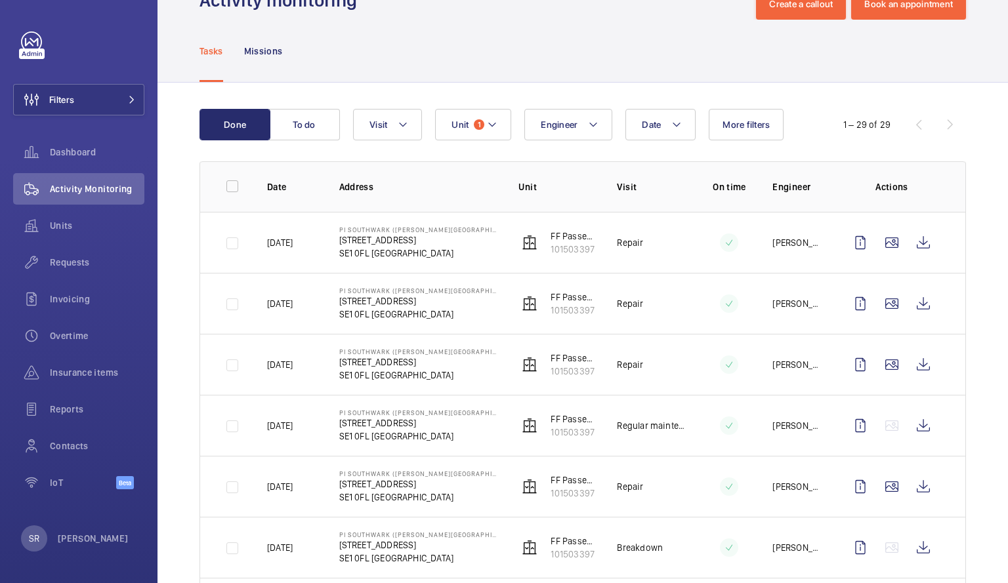
scroll to position [10, 0]
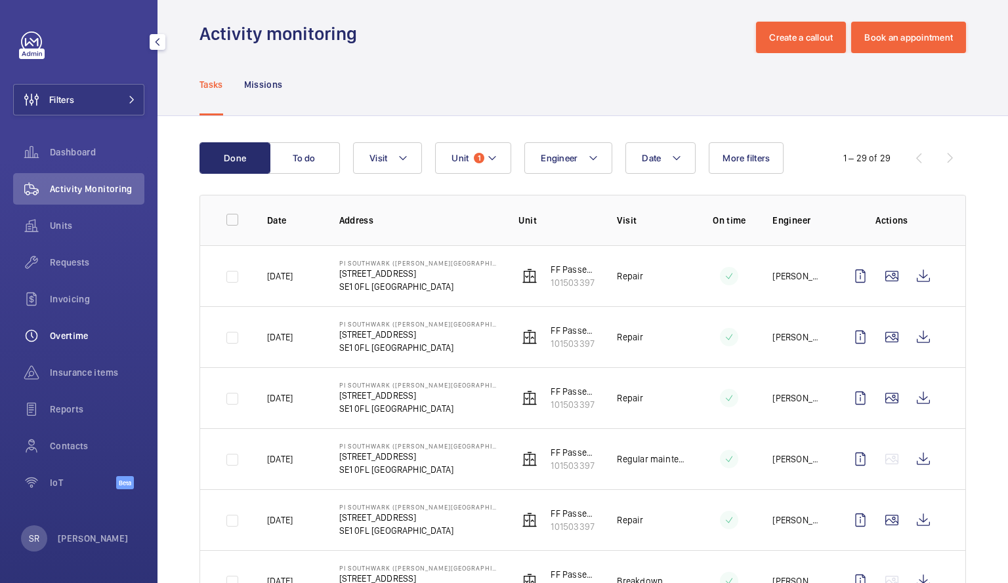
click at [79, 331] on span "Overtime" at bounding box center [97, 335] width 94 height 13
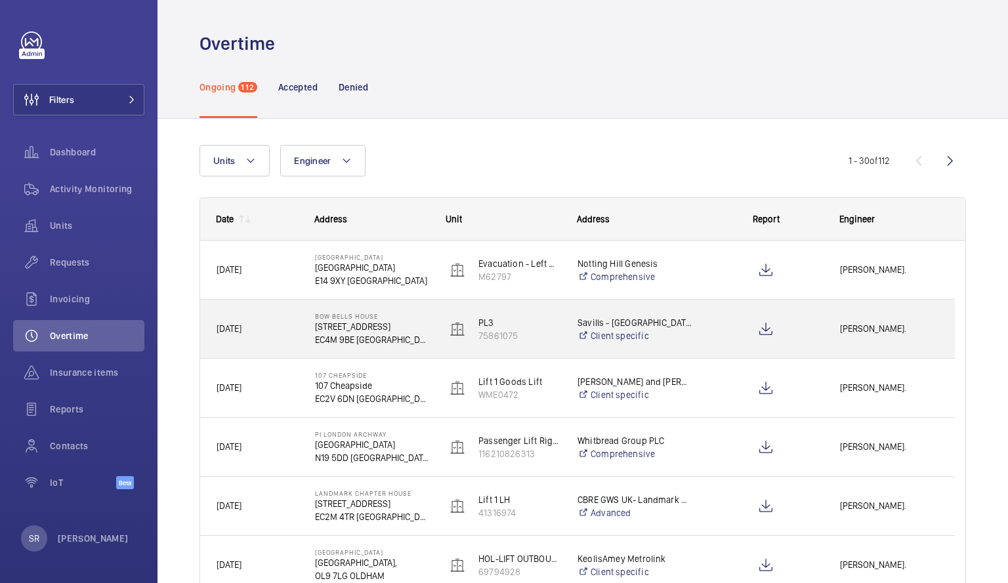
click at [892, 325] on span "[PERSON_NAME]." at bounding box center [889, 329] width 98 height 15
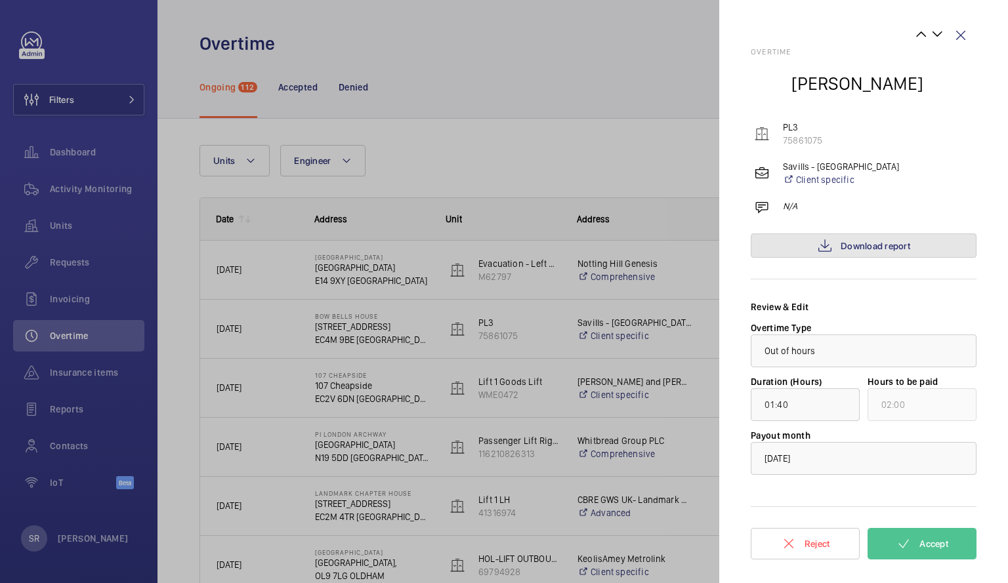
click at [888, 246] on span "Download report" at bounding box center [876, 246] width 70 height 10
click at [869, 245] on span "Download report" at bounding box center [876, 246] width 70 height 10
click at [961, 33] on wm-front-icon-button at bounding box center [960, 35] width 31 height 31
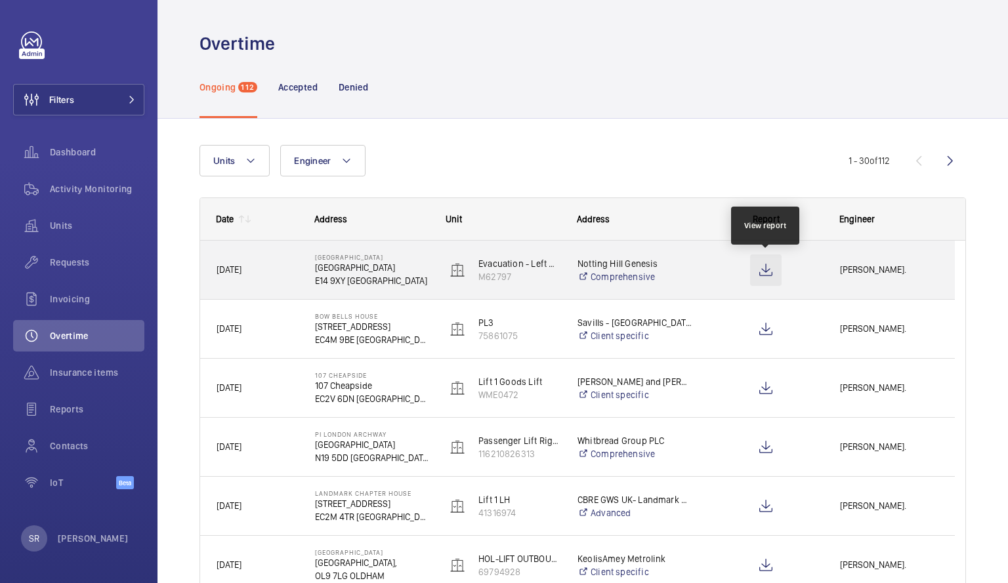
click at [768, 275] on wm-front-icon-button at bounding box center [765, 270] width 31 height 31
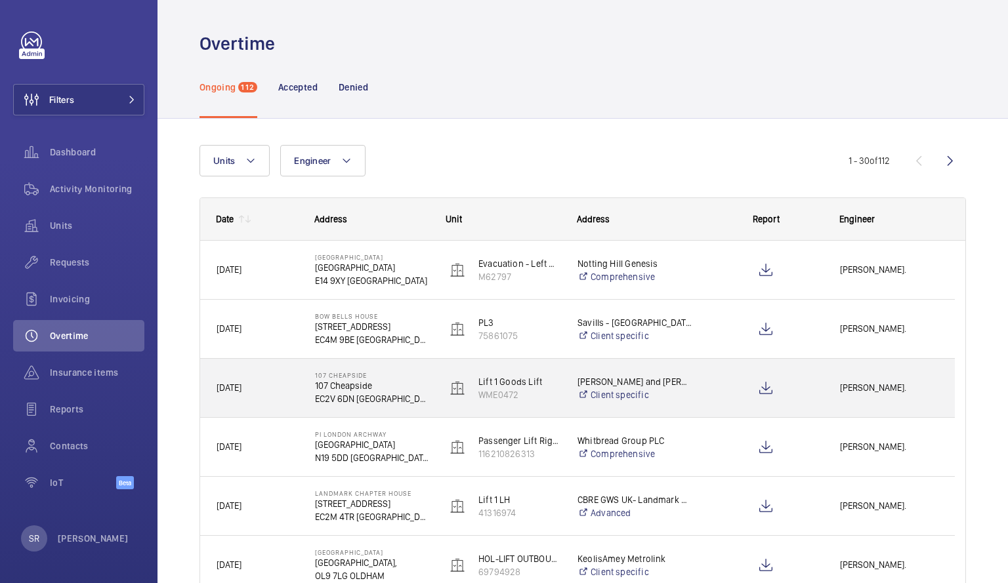
click at [334, 400] on p "EC2V 6DN [GEOGRAPHIC_DATA]" at bounding box center [372, 398] width 114 height 13
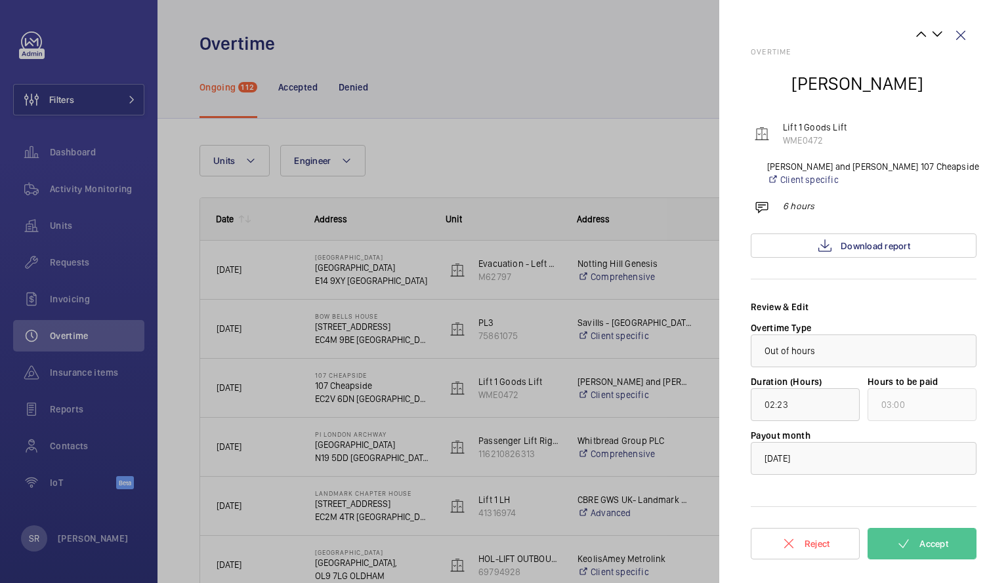
drag, startPoint x: 504, startPoint y: 144, endPoint x: 489, endPoint y: 121, distance: 28.0
click at [489, 121] on div at bounding box center [504, 291] width 1008 height 583
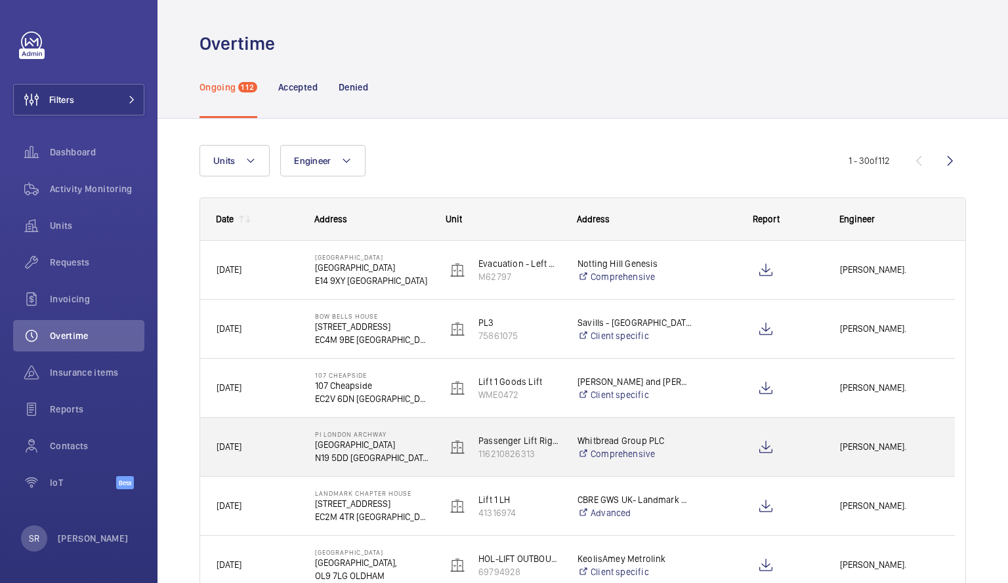
click at [329, 441] on p "[GEOGRAPHIC_DATA]" at bounding box center [372, 444] width 114 height 13
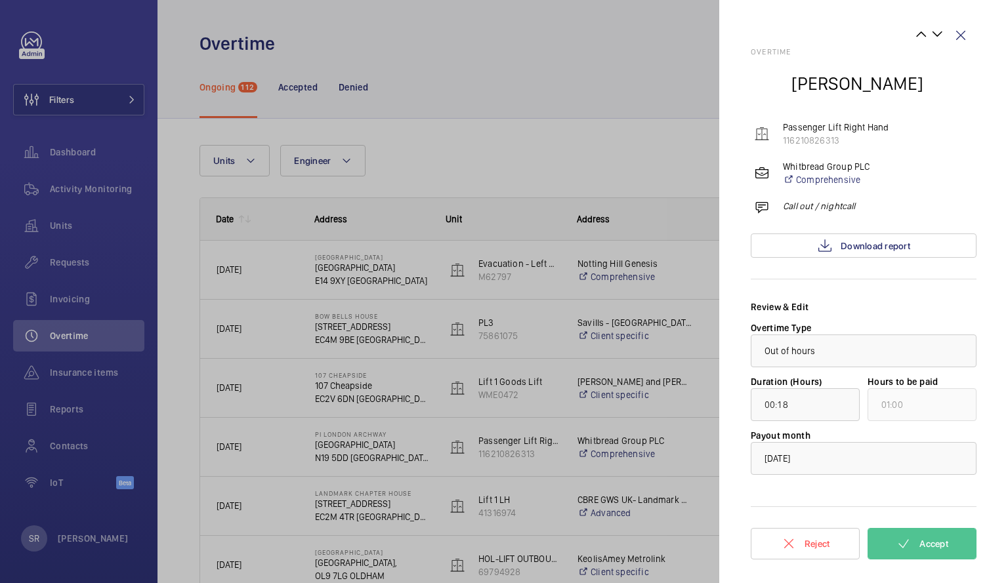
click at [489, 55] on div at bounding box center [504, 291] width 1008 height 583
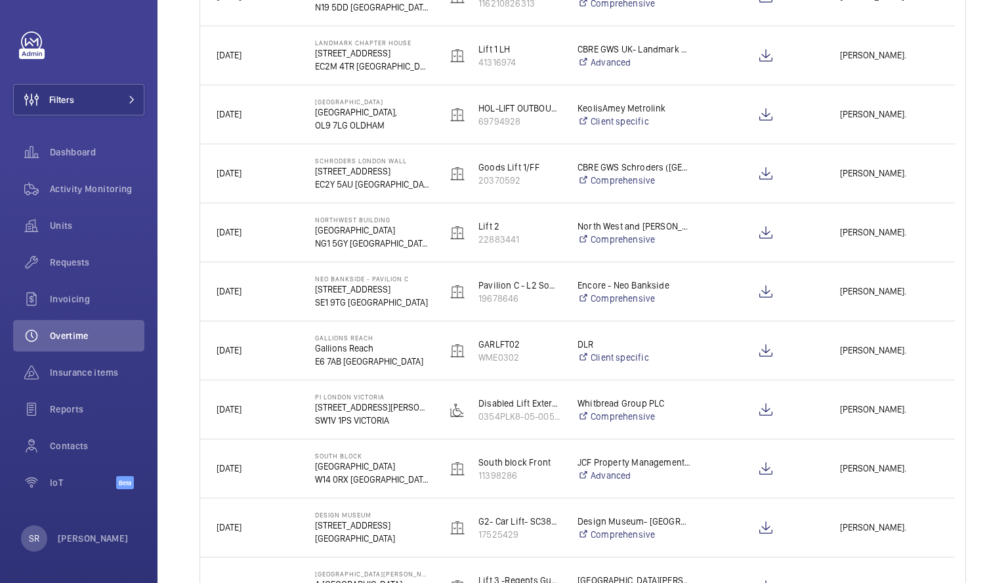
scroll to position [604, 0]
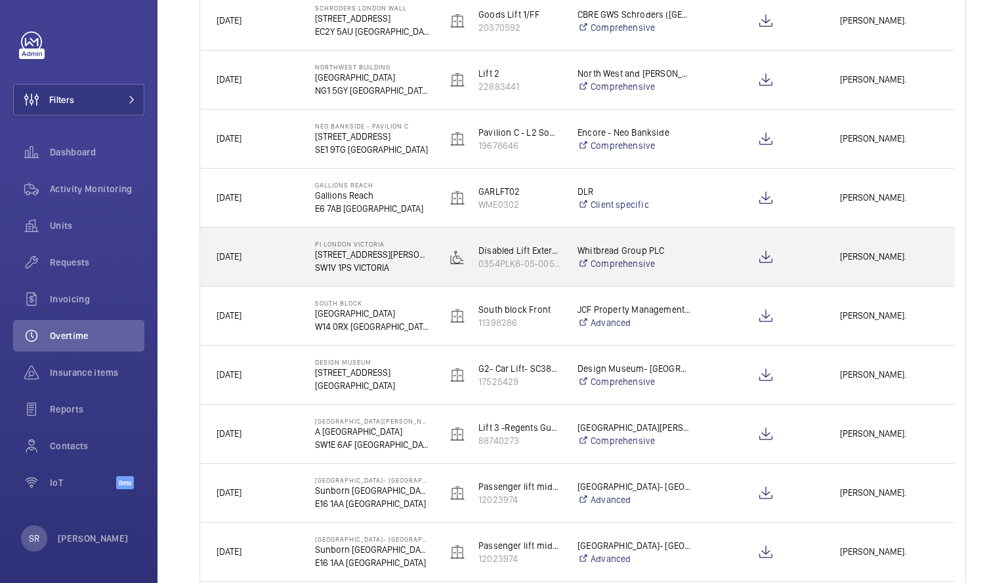
click at [359, 253] on p "[STREET_ADDRESS][PERSON_NAME]" at bounding box center [372, 254] width 114 height 13
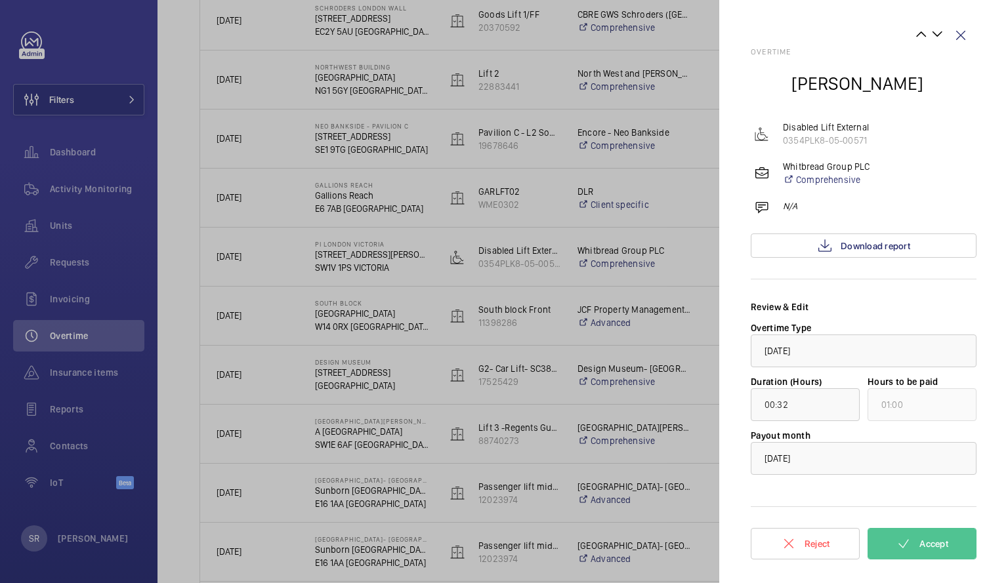
click at [394, 159] on div at bounding box center [504, 291] width 1008 height 583
